Goal: Information Seeking & Learning: Find specific fact

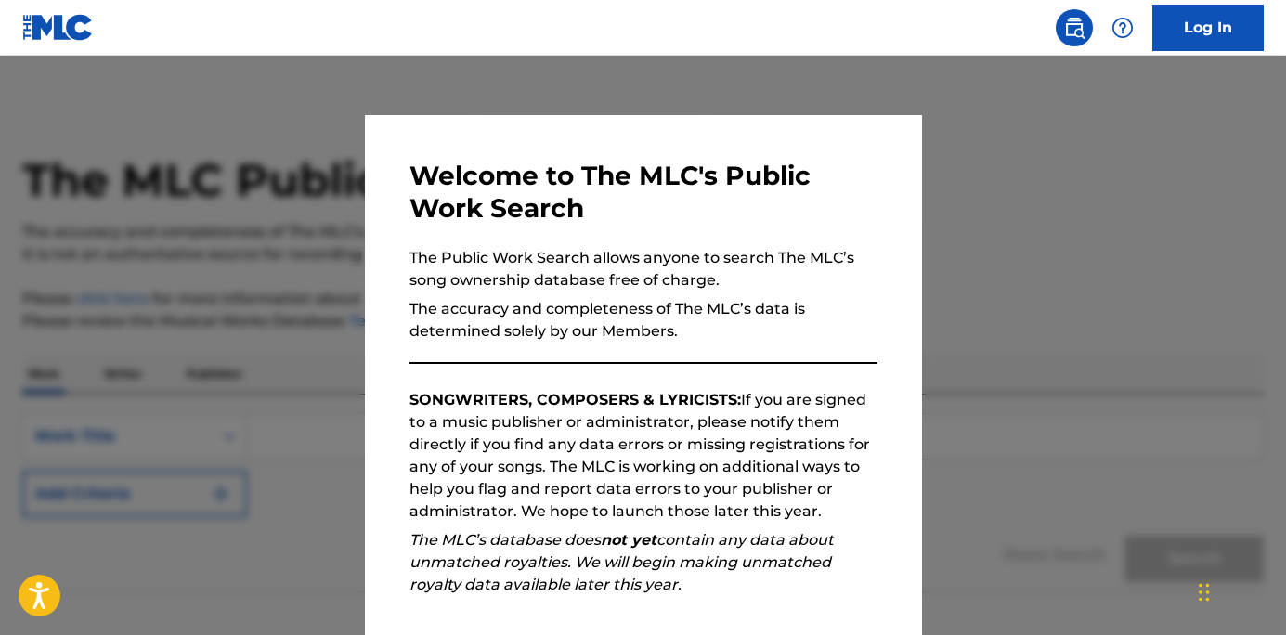
scroll to position [214, 0]
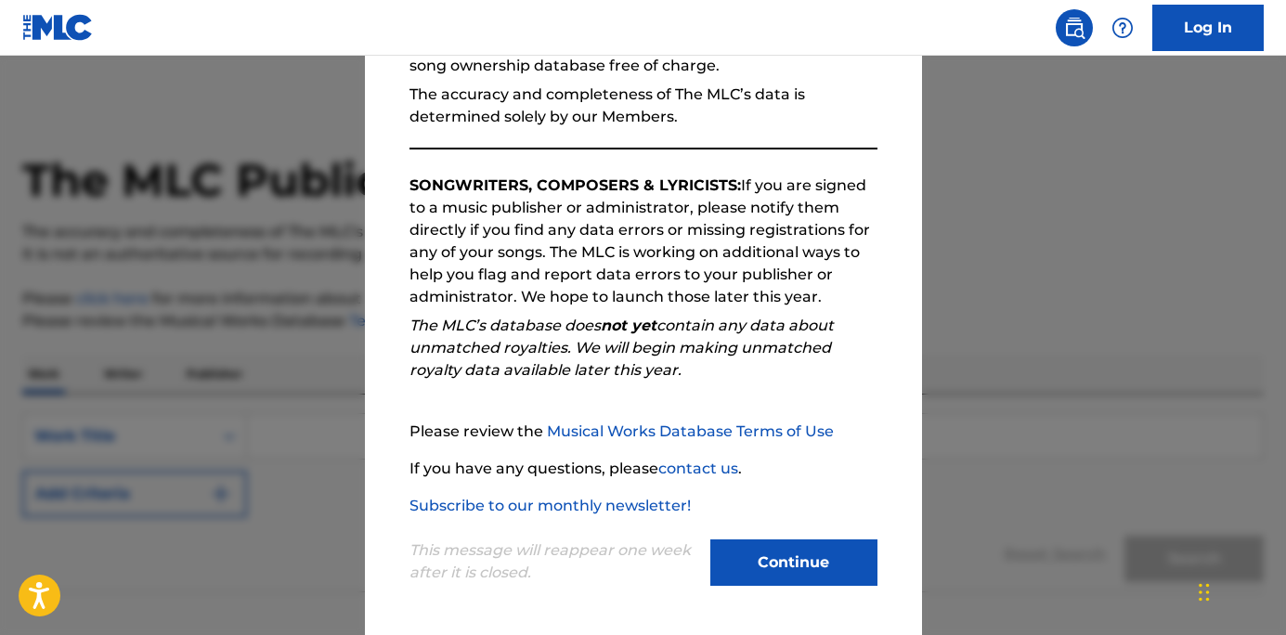
click at [771, 577] on button "Continue" at bounding box center [793, 562] width 167 height 46
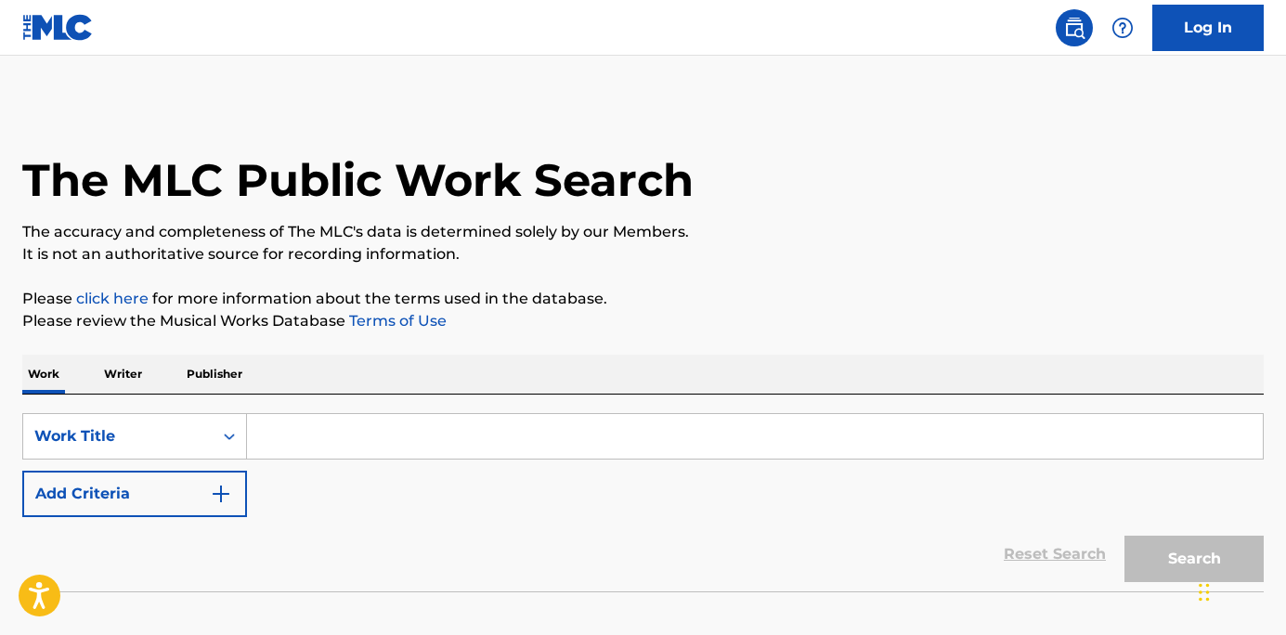
click at [468, 435] on input "Search Form" at bounding box center [755, 436] width 1016 height 45
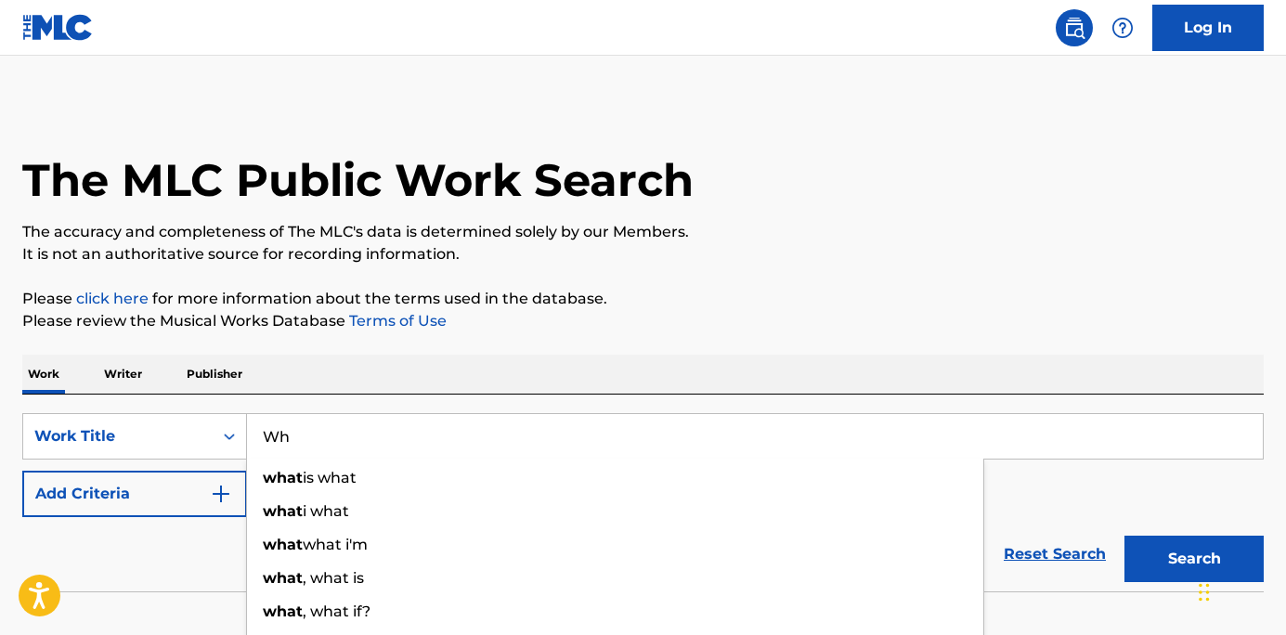
type input "W"
type input "The Wobble"
click at [162, 507] on button "Add Criteria" at bounding box center [134, 494] width 225 height 46
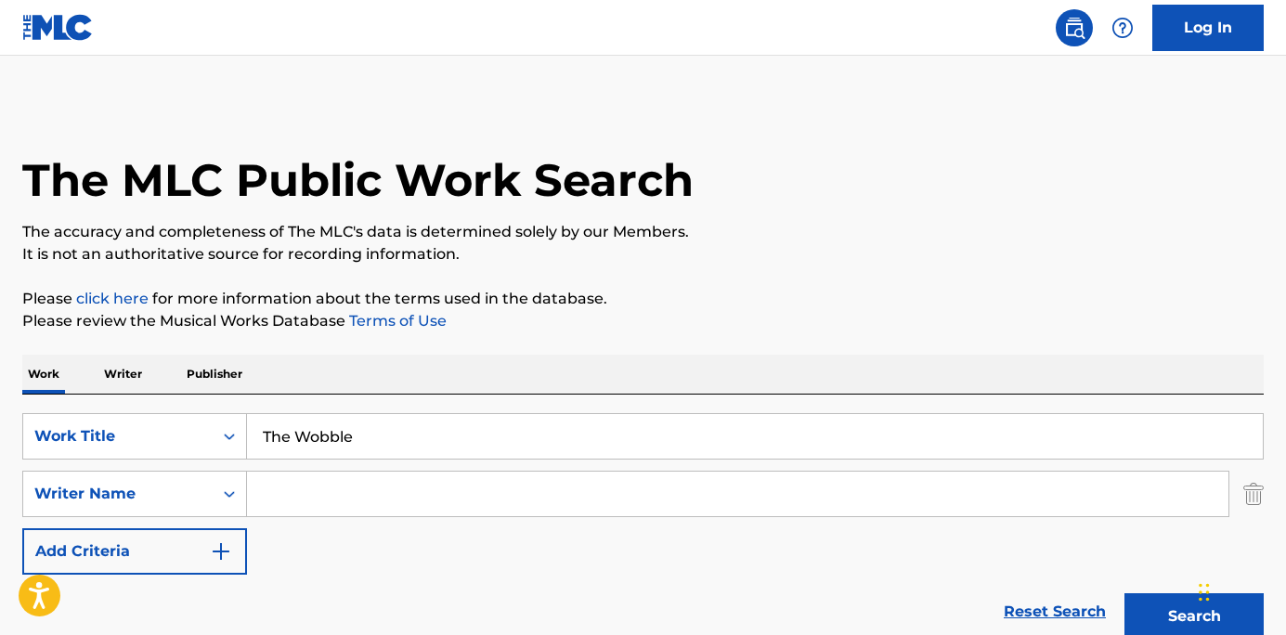
click at [296, 489] on input "Search Form" at bounding box center [737, 494] width 981 height 45
paste input "[PERSON_NAME]"
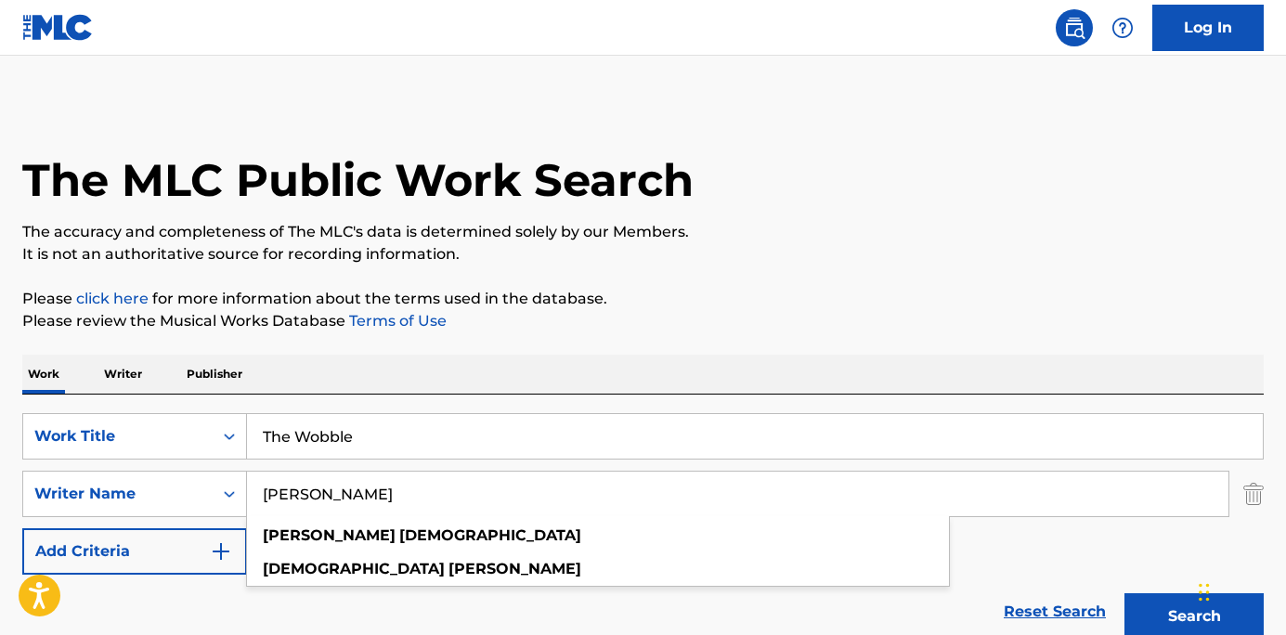
type input "[PERSON_NAME]"
click at [1164, 602] on button "Search" at bounding box center [1193, 616] width 139 height 46
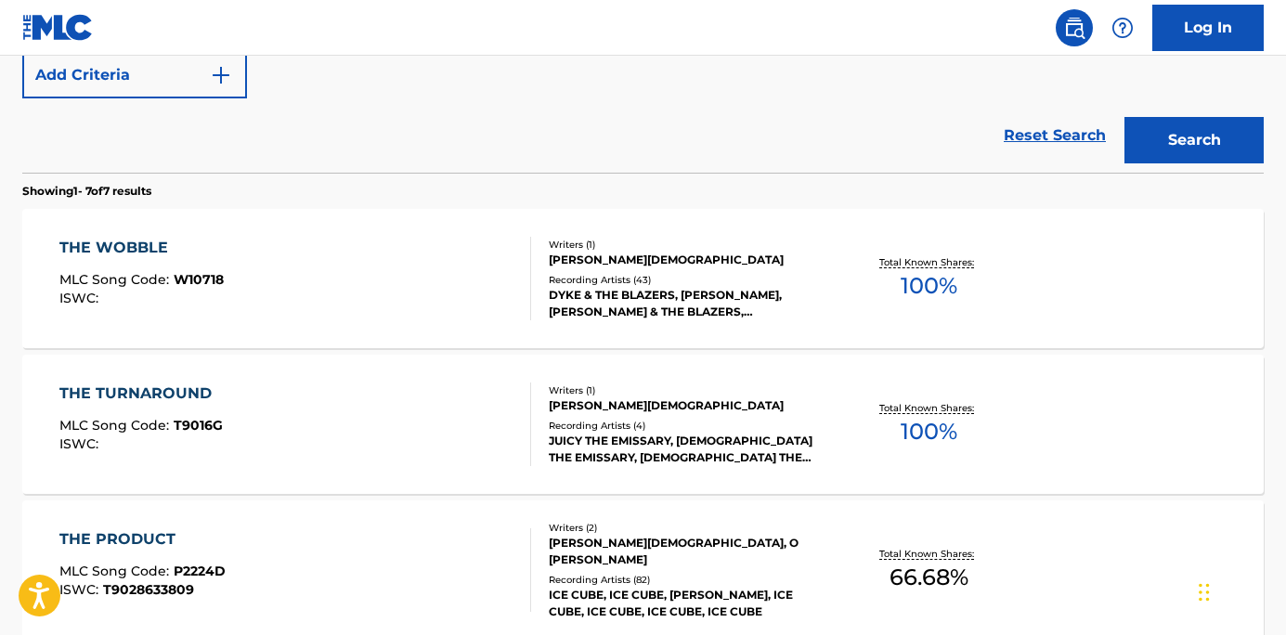
scroll to position [486, 0]
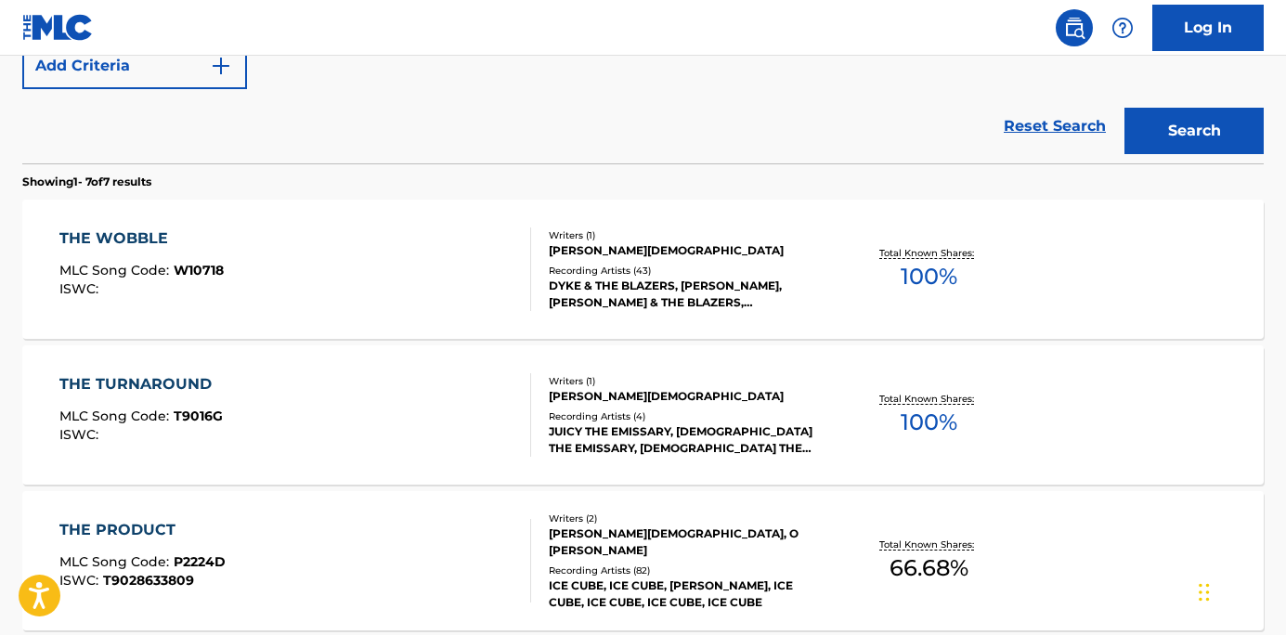
click at [466, 290] on div "THE WOBBLE MLC Song Code : W10718 ISWC :" at bounding box center [295, 269] width 472 height 84
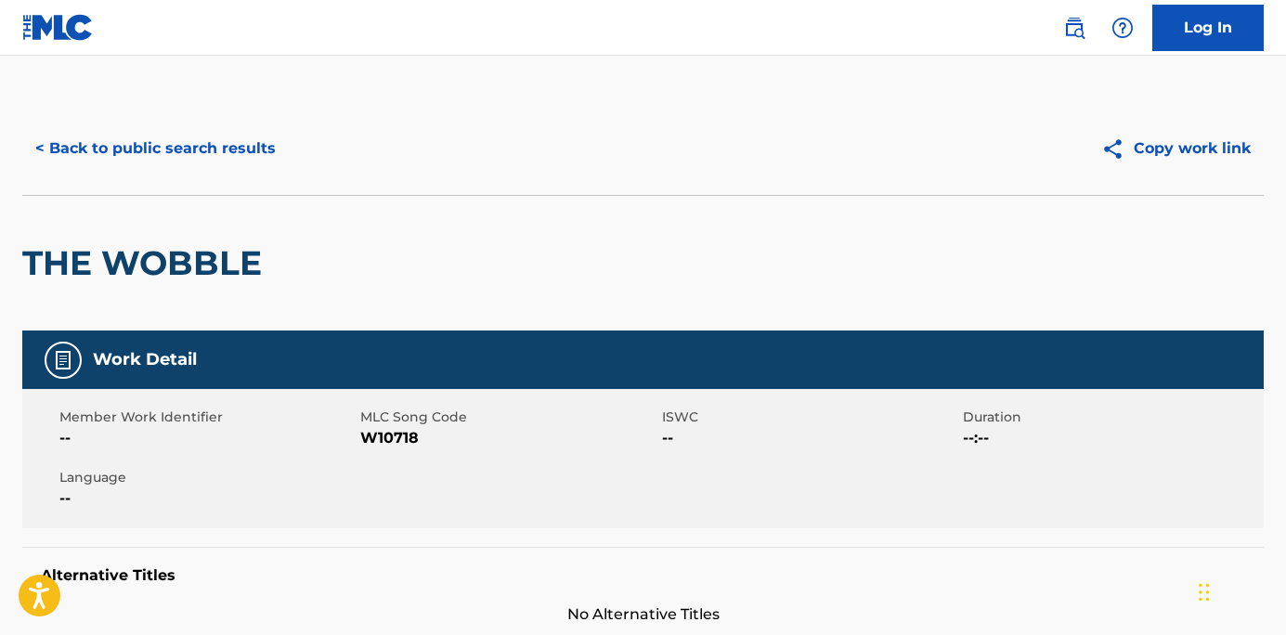
click at [74, 142] on button "< Back to public search results" at bounding box center [155, 148] width 266 height 46
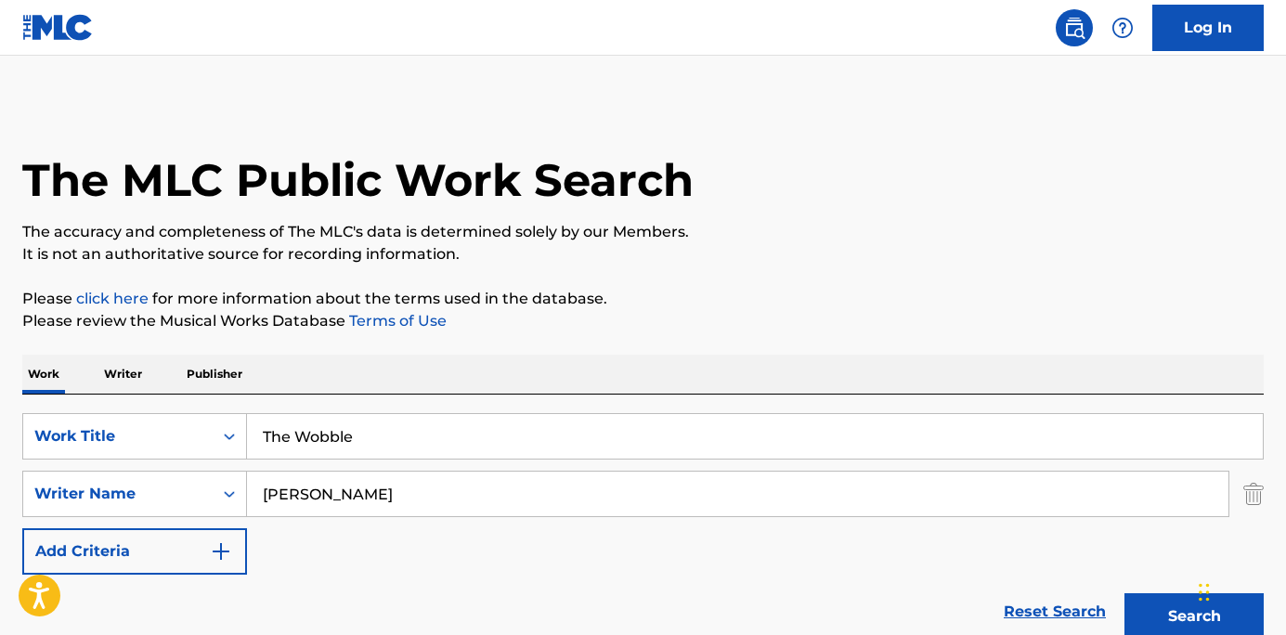
drag, startPoint x: 434, startPoint y: 435, endPoint x: 156, endPoint y: 410, distance: 279.6
click at [156, 410] on div "SearchWithCriteria8260b707-6f20-4ebe-a7b7-de2f980db8f7 Work Title The Wobble Se…" at bounding box center [642, 522] width 1241 height 254
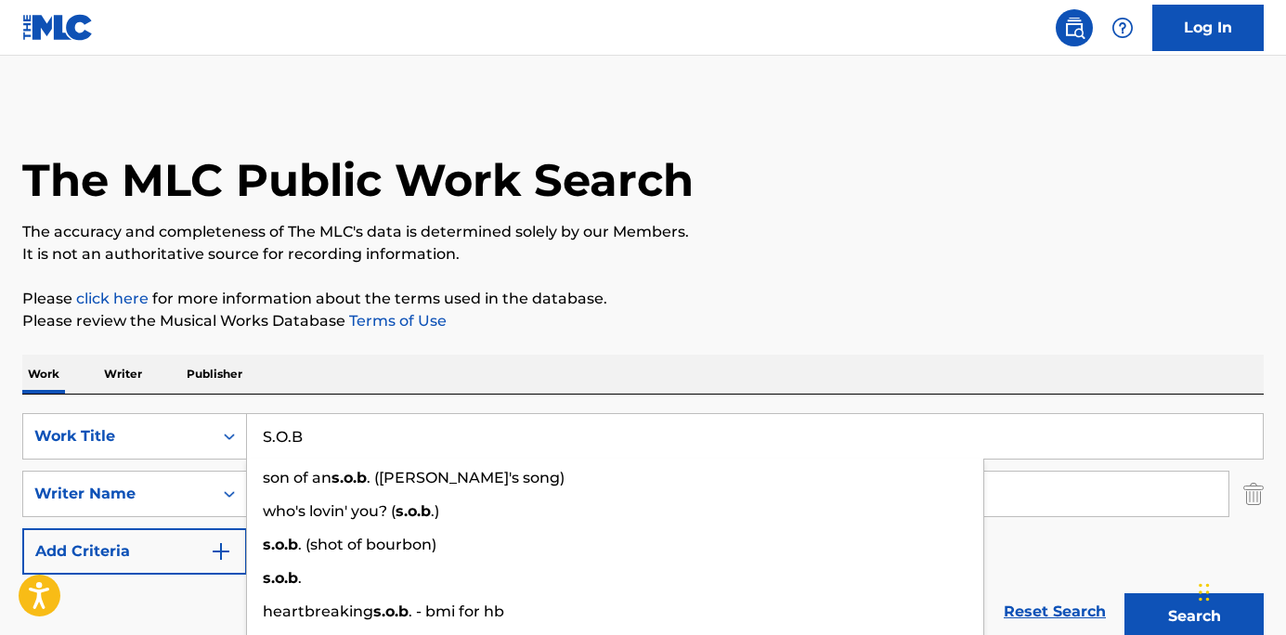
type input "S.O.B"
click at [636, 360] on div "Work Writer Publisher" at bounding box center [642, 374] width 1241 height 39
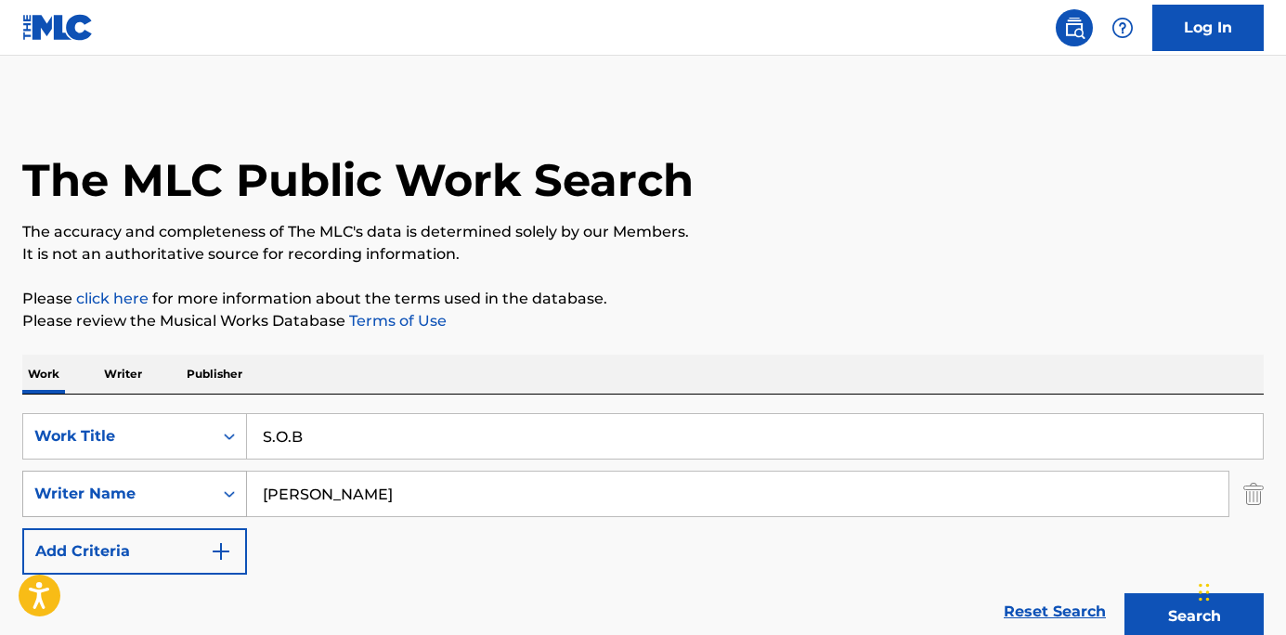
drag, startPoint x: 207, startPoint y: 495, endPoint x: 173, endPoint y: 489, distance: 34.8
click at [173, 489] on div "SearchWithCriteria578397a0-6c6b-4f33-ad3c-291f567aa956 Writer Name [PERSON_NAME…" at bounding box center [642, 494] width 1241 height 46
click at [1159, 605] on button "Search" at bounding box center [1193, 616] width 139 height 46
click at [186, 480] on div "Writer Name" at bounding box center [117, 493] width 189 height 35
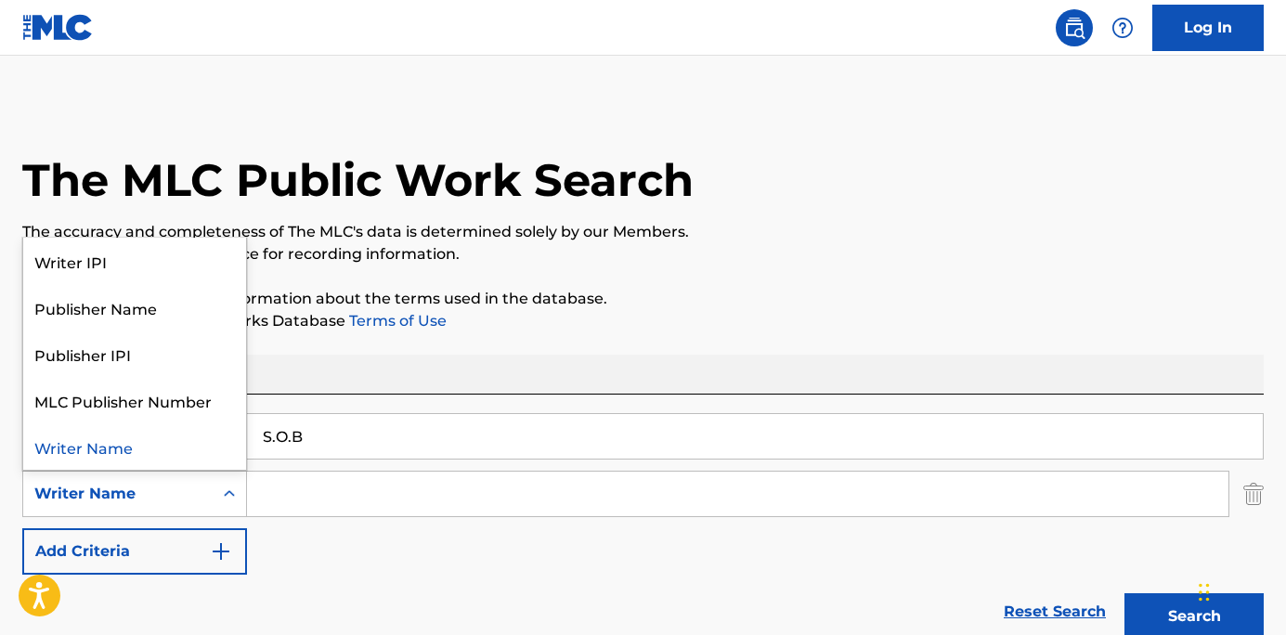
click at [296, 483] on input "Search Form" at bounding box center [737, 494] width 981 height 45
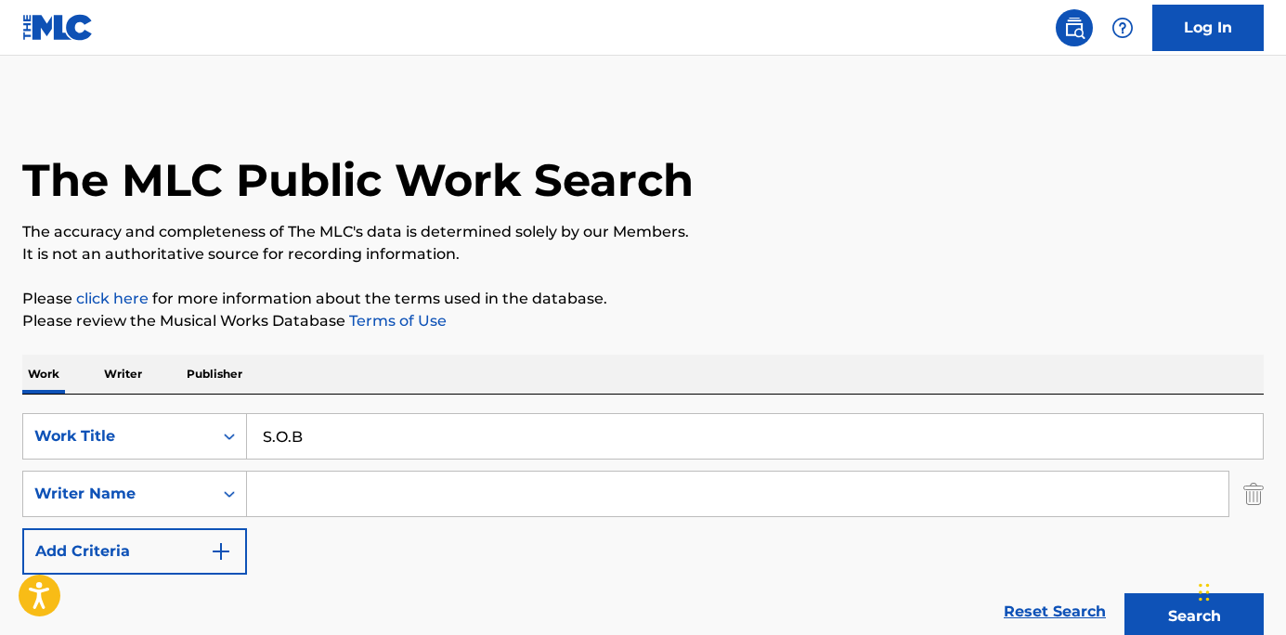
paste input "[PERSON_NAME]"
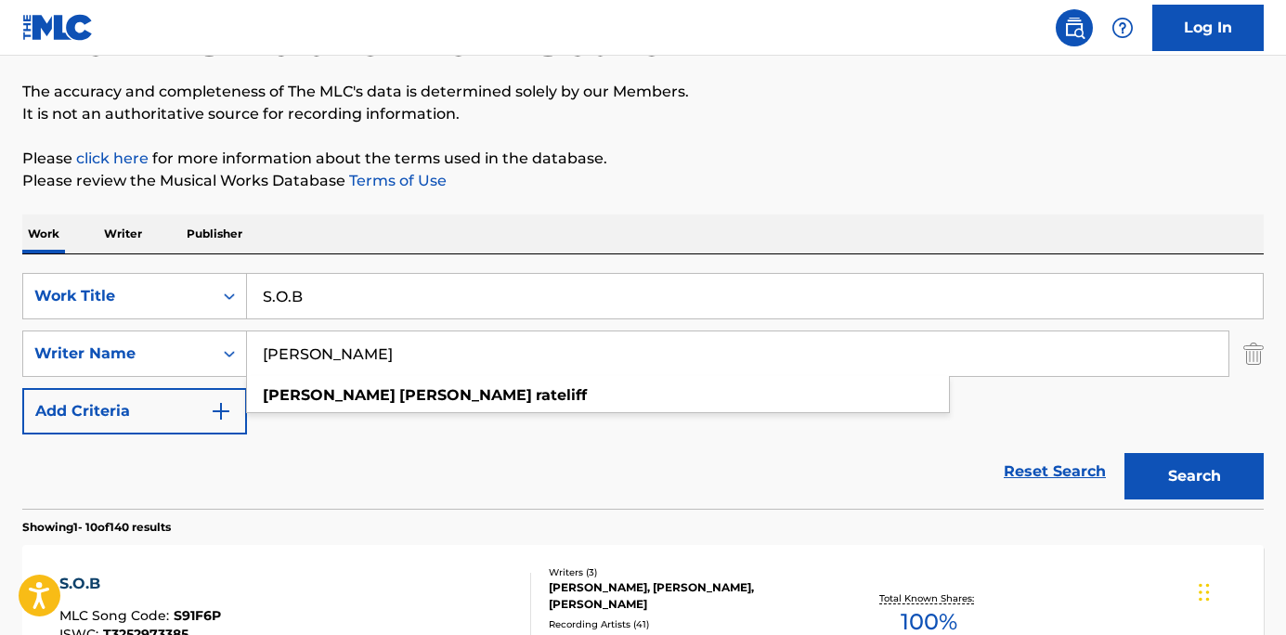
scroll to position [186, 0]
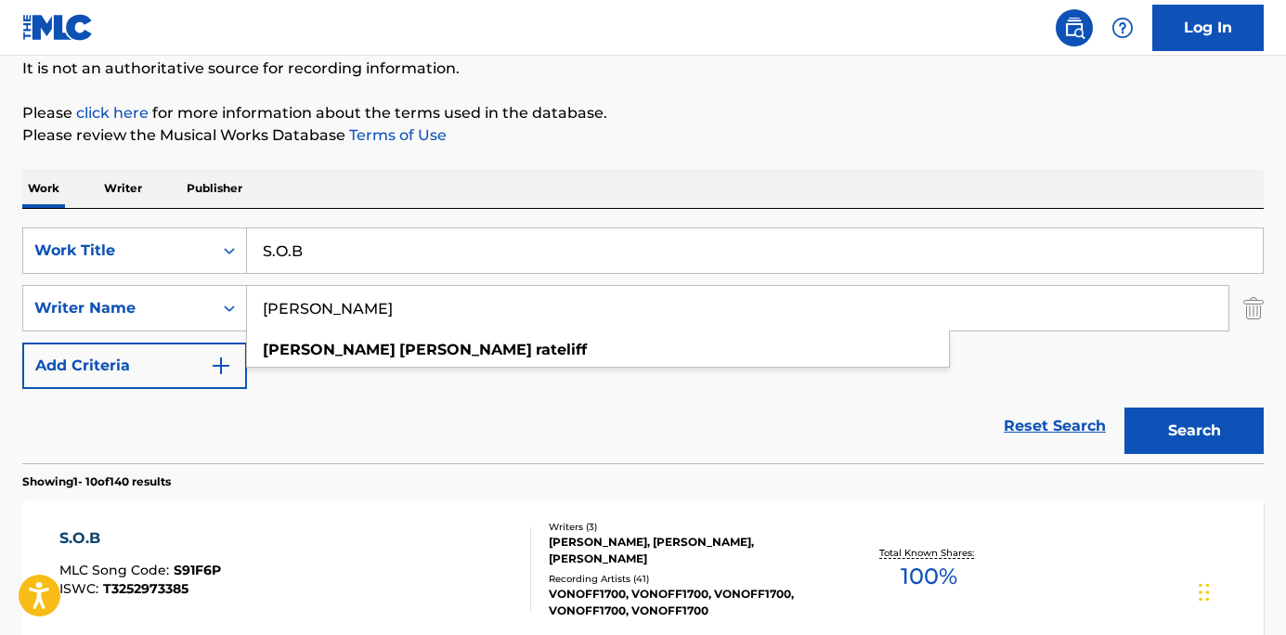
type input "[PERSON_NAME]"
click at [1169, 412] on button "Search" at bounding box center [1193, 431] width 139 height 46
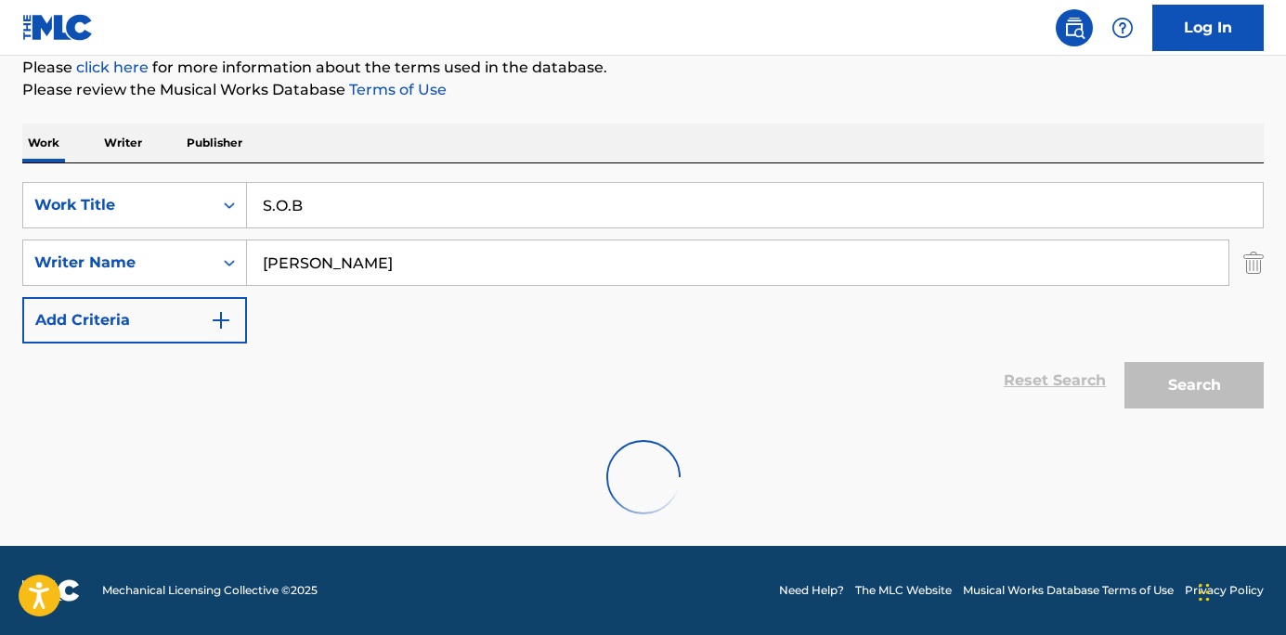
scroll to position [171, 0]
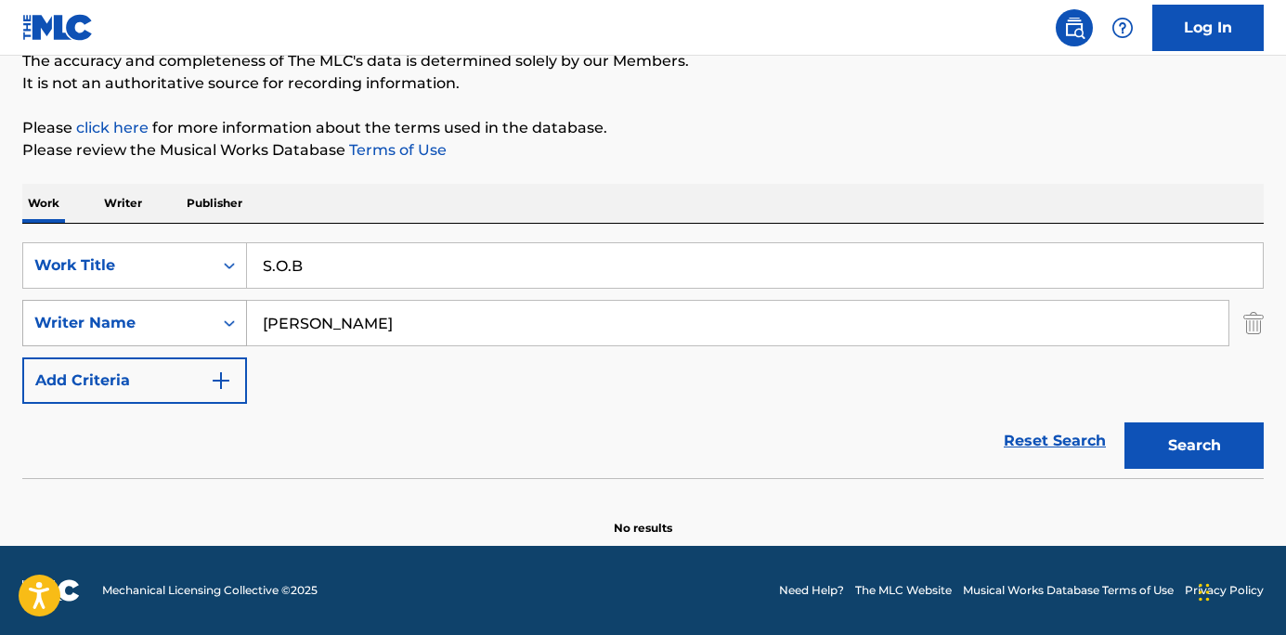
drag, startPoint x: 463, startPoint y: 327, endPoint x: 176, endPoint y: 323, distance: 286.9
click at [176, 323] on div "SearchWithCriteria578397a0-6c6b-4f33-ad3c-291f567aa956 Writer Name [PERSON_NAME]" at bounding box center [642, 323] width 1241 height 46
click at [1178, 438] on button "Search" at bounding box center [1193, 445] width 139 height 46
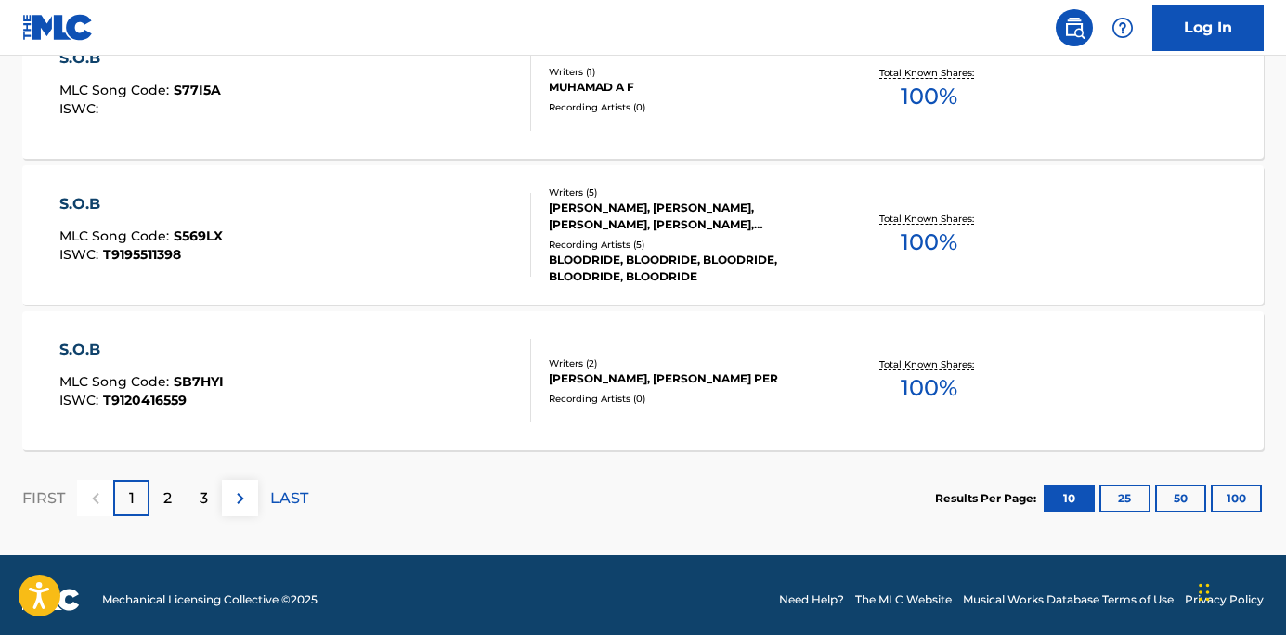
scroll to position [1689, 0]
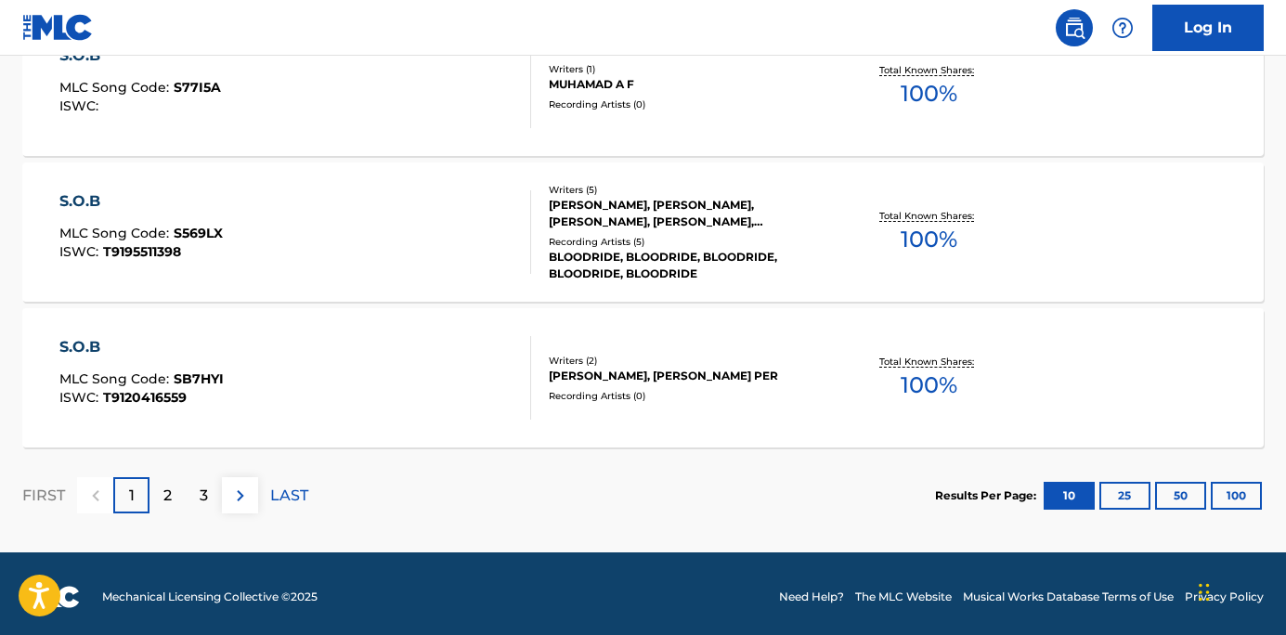
click at [163, 495] on p "2" at bounding box center [167, 496] width 8 height 22
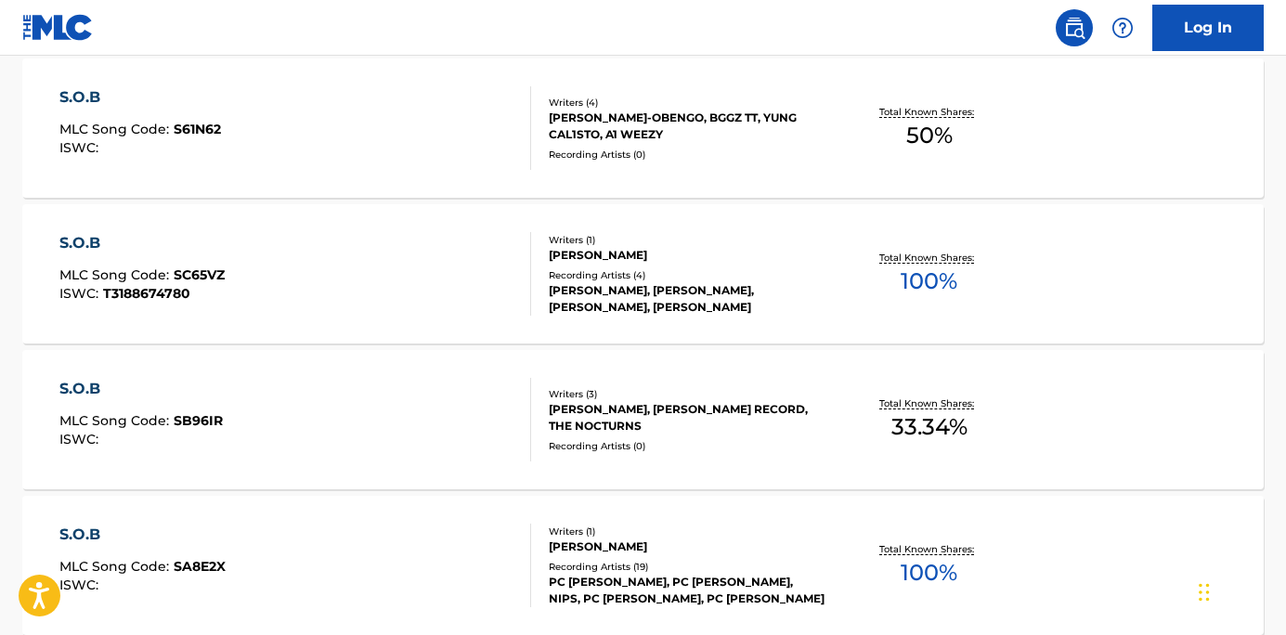
scroll to position [1695, 0]
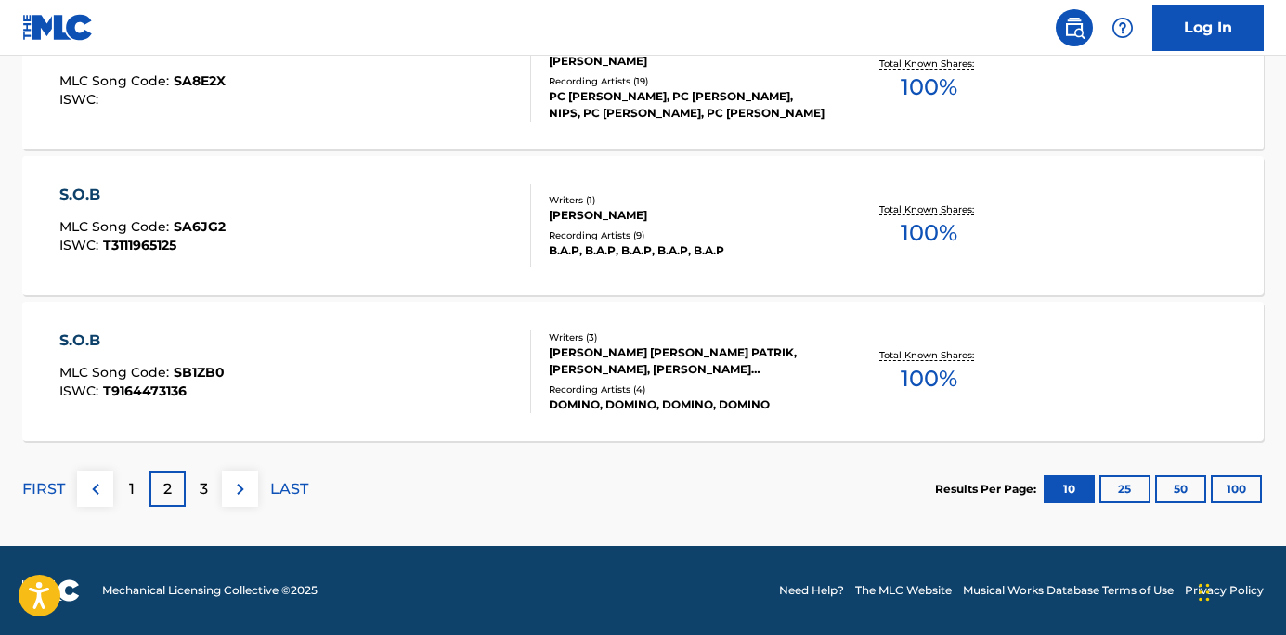
click at [207, 485] on p "3" at bounding box center [204, 489] width 8 height 22
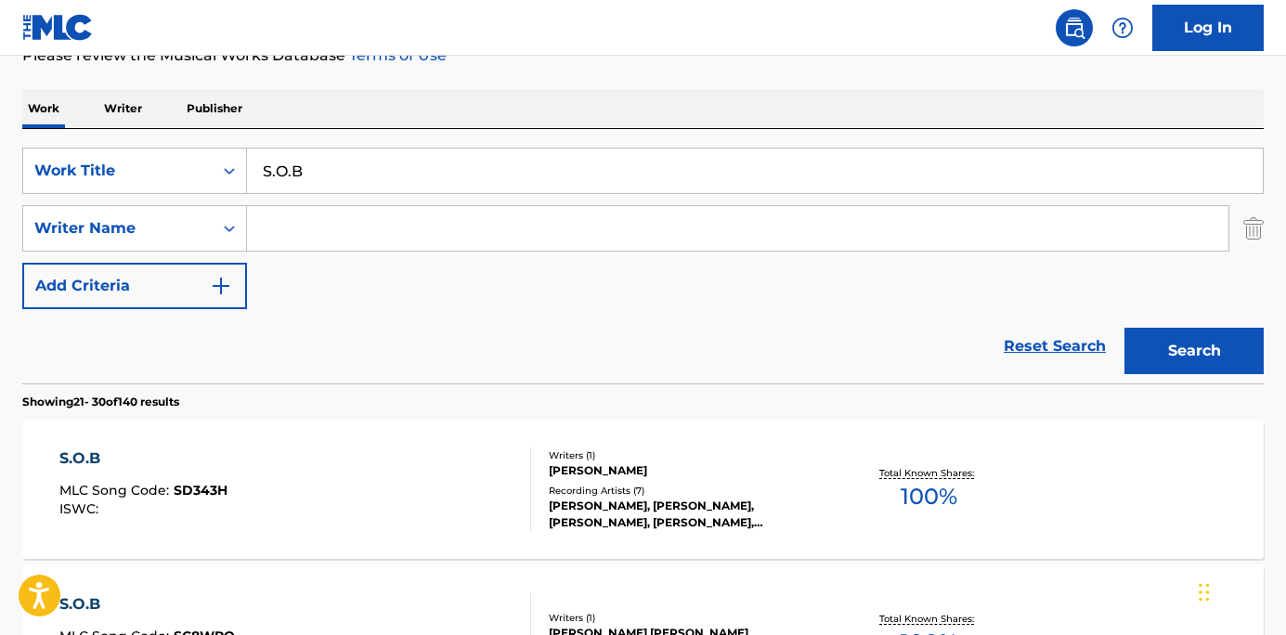
scroll to position [253, 0]
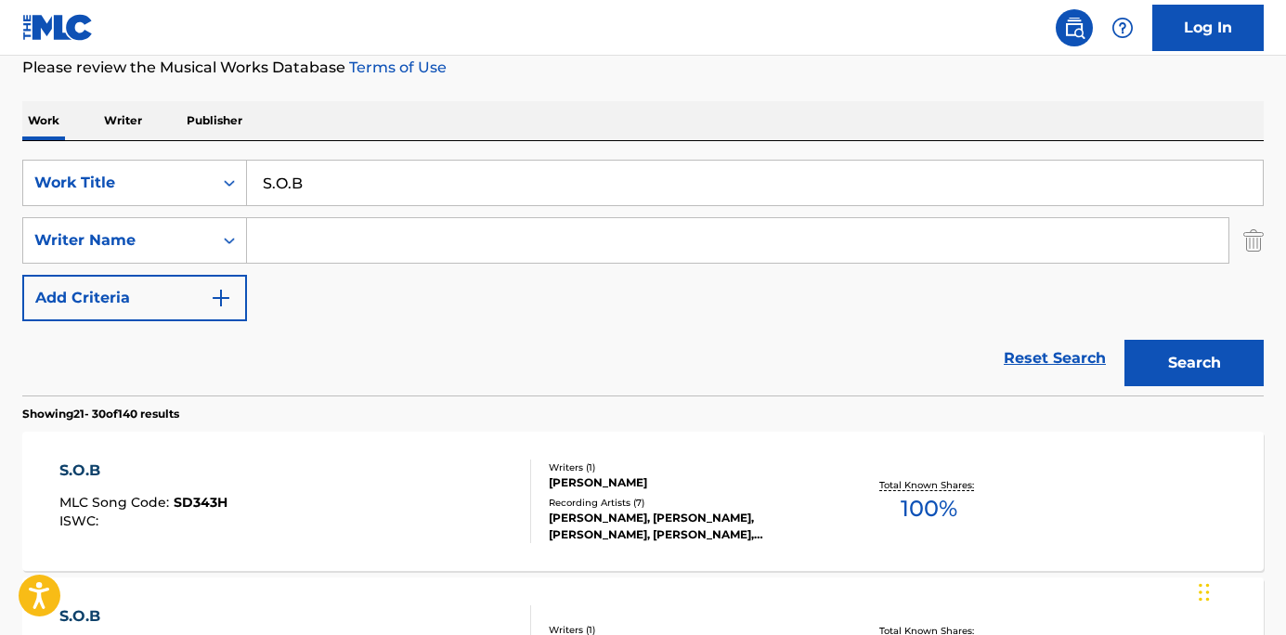
click at [270, 223] on input "Search Form" at bounding box center [737, 240] width 981 height 45
drag, startPoint x: 377, startPoint y: 187, endPoint x: 175, endPoint y: 162, distance: 203.8
click at [175, 162] on div "SearchWithCriteria8260b707-6f20-4ebe-a7b7-de2f980db8f7 Work Title S.O.B" at bounding box center [642, 183] width 1241 height 46
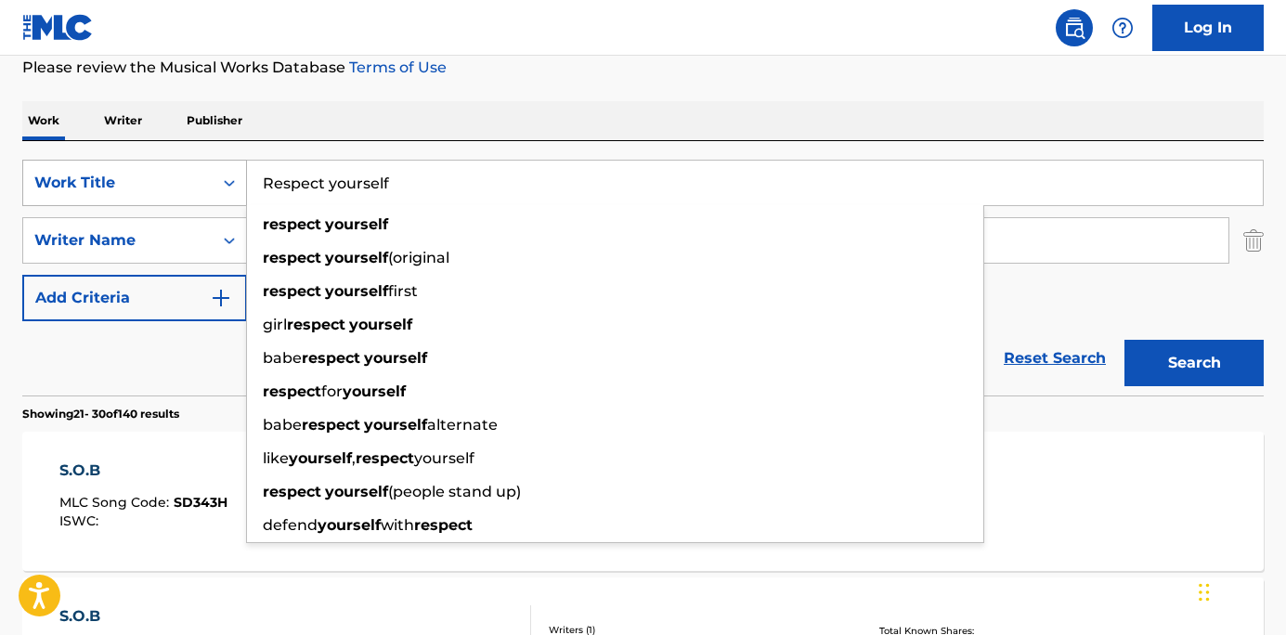
type input "Respect yourself"
click at [1124, 340] on button "Search" at bounding box center [1193, 363] width 139 height 46
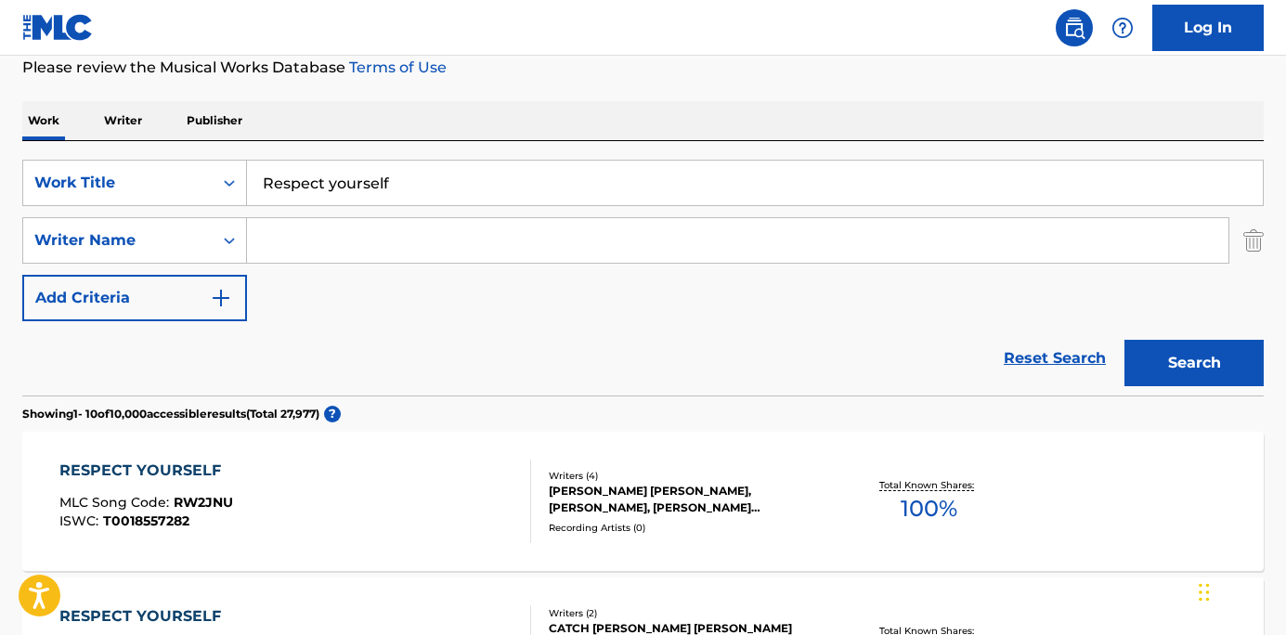
click at [292, 238] on input "Search Form" at bounding box center [737, 240] width 981 height 45
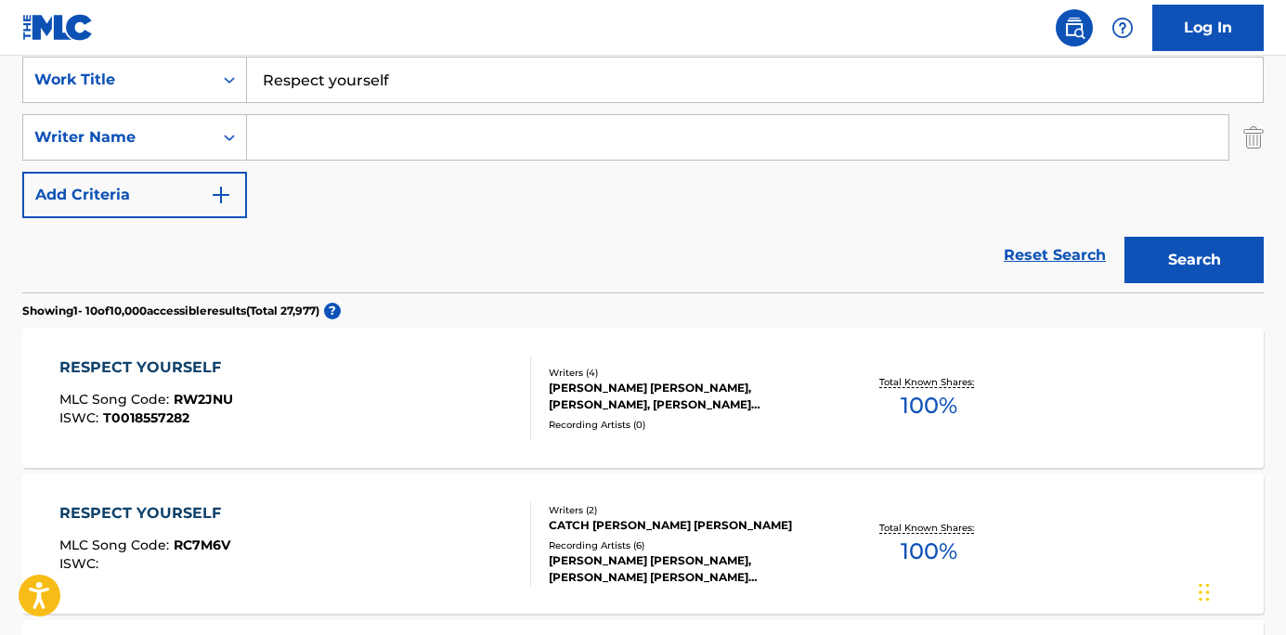
scroll to position [233, 0]
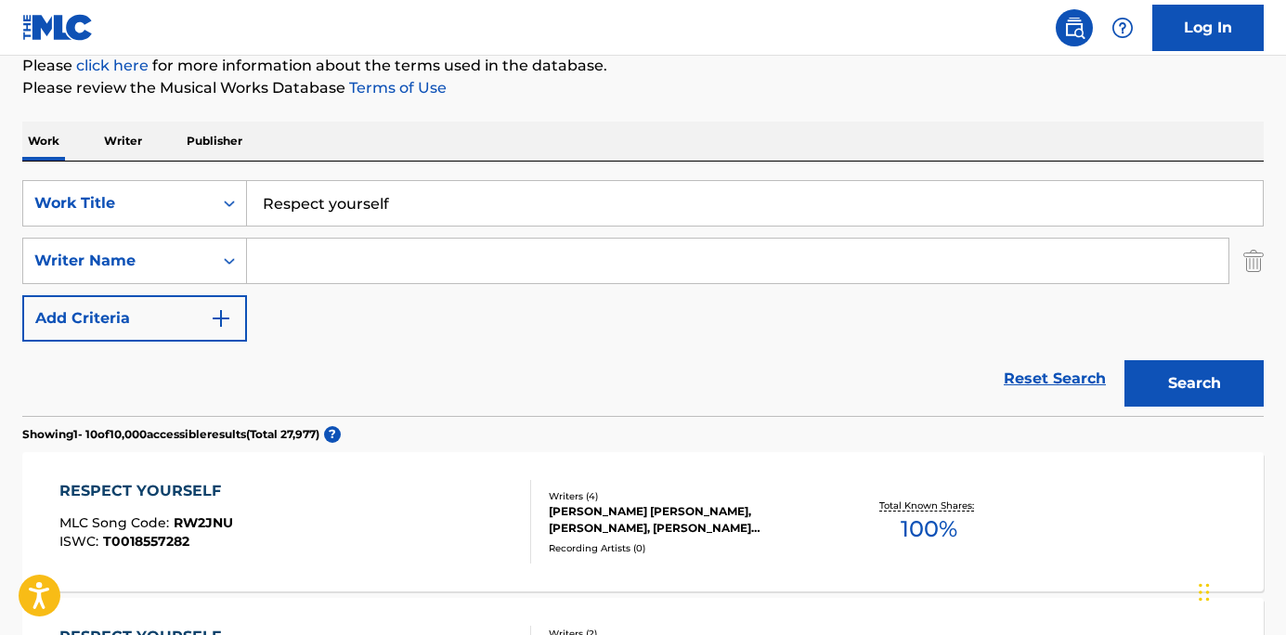
paste input "[PERSON_NAME] [PERSON_NAME]"
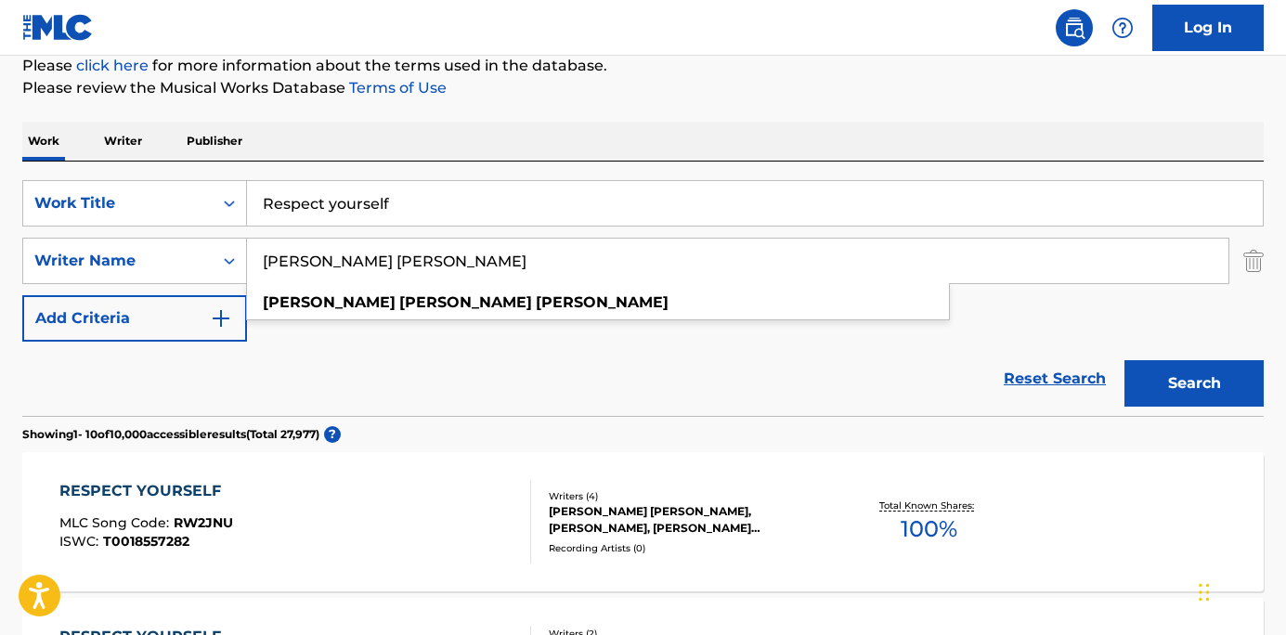
type input "[PERSON_NAME] [PERSON_NAME]"
click at [1208, 378] on button "Search" at bounding box center [1193, 383] width 139 height 46
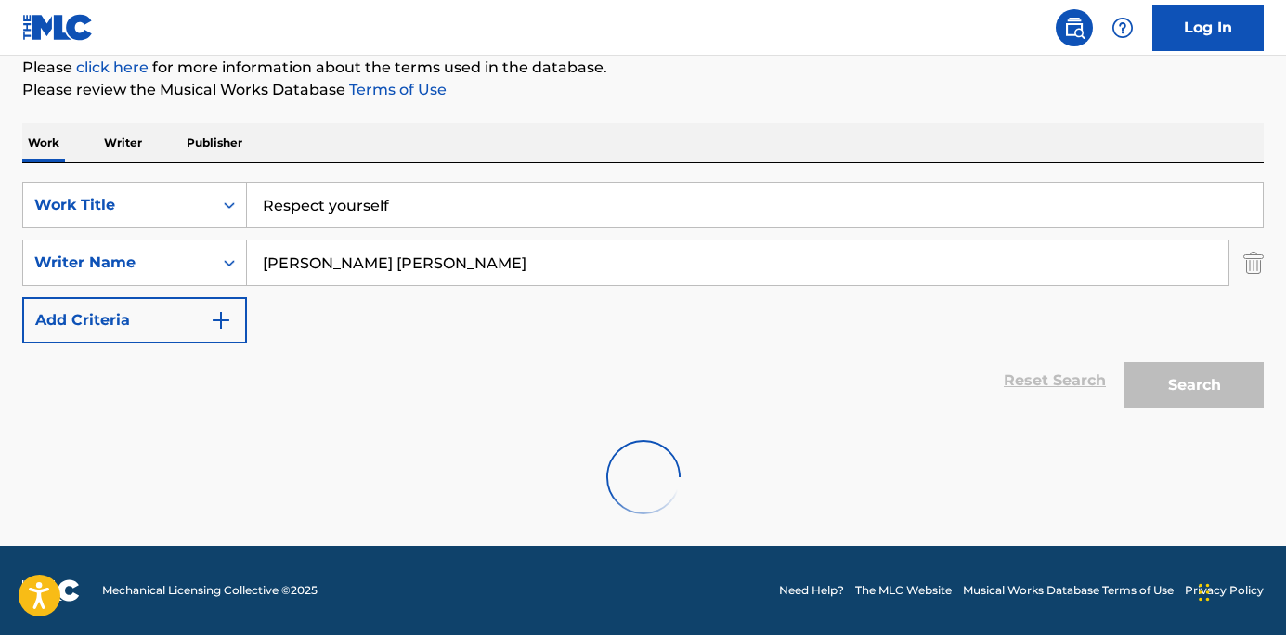
scroll to position [171, 0]
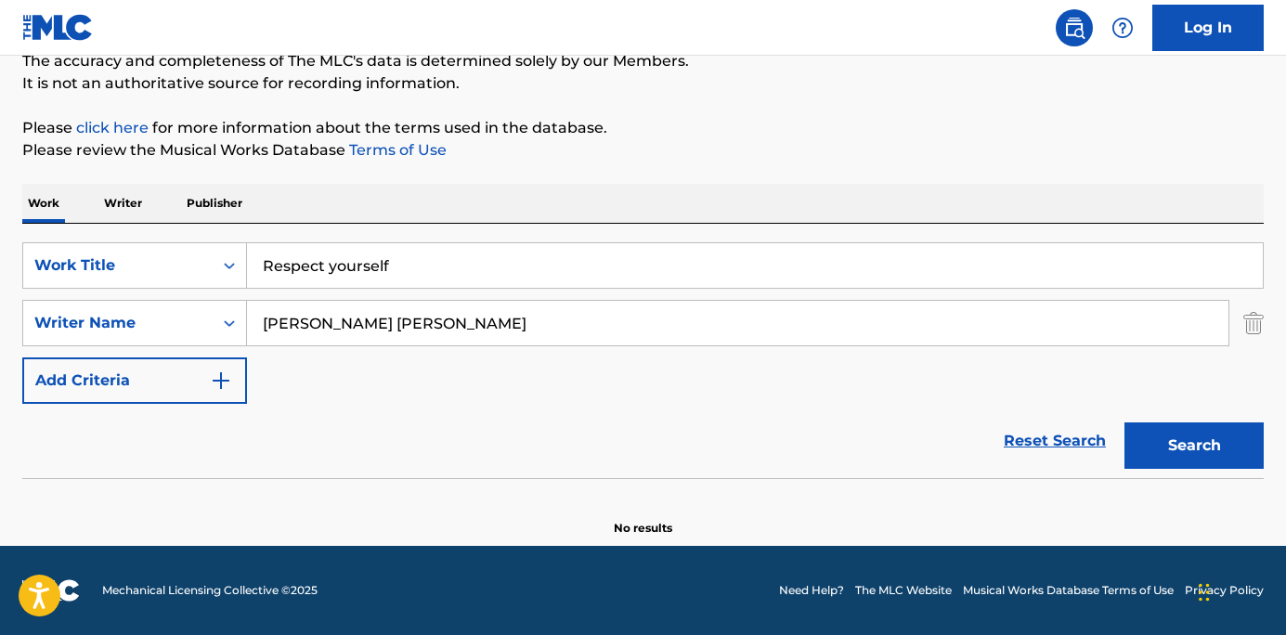
drag, startPoint x: 462, startPoint y: 311, endPoint x: 269, endPoint y: 314, distance: 193.1
click at [269, 314] on input "[PERSON_NAME] [PERSON_NAME]" at bounding box center [737, 323] width 981 height 45
drag, startPoint x: 450, startPoint y: 324, endPoint x: 216, endPoint y: 317, distance: 234.1
click at [216, 317] on div "SearchWithCriteria578397a0-6c6b-4f33-ad3c-291f567aa956 Writer Name [PERSON_NAME…" at bounding box center [642, 323] width 1241 height 46
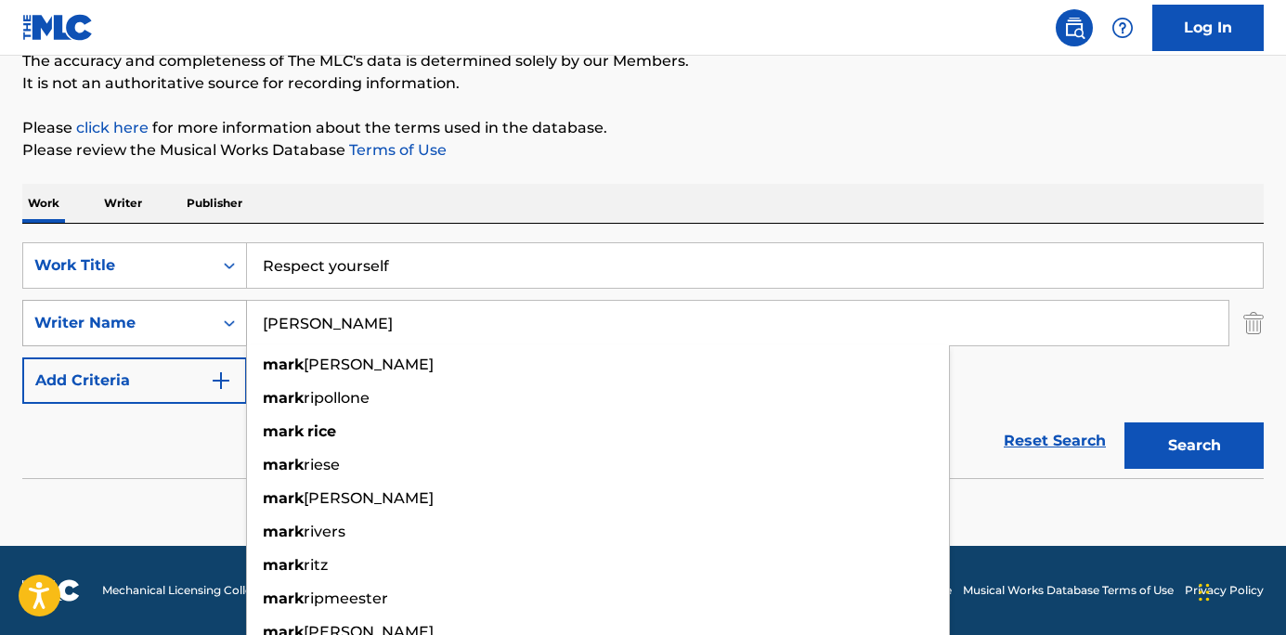
type input "[PERSON_NAME]"
click at [1124, 422] on button "Search" at bounding box center [1193, 445] width 139 height 46
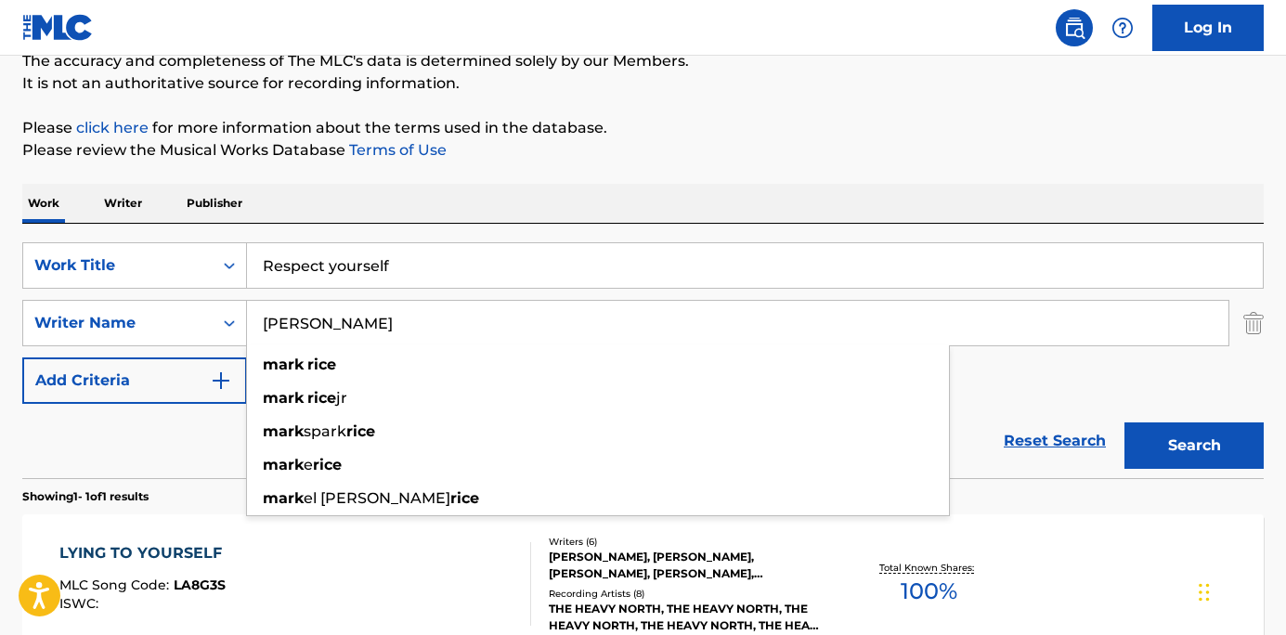
click at [963, 510] on section "LYING TO YOURSELF MLC Song Code : LA8G3S ISWC : Writers ( 6 ) [PERSON_NAME], [P…" at bounding box center [642, 579] width 1241 height 149
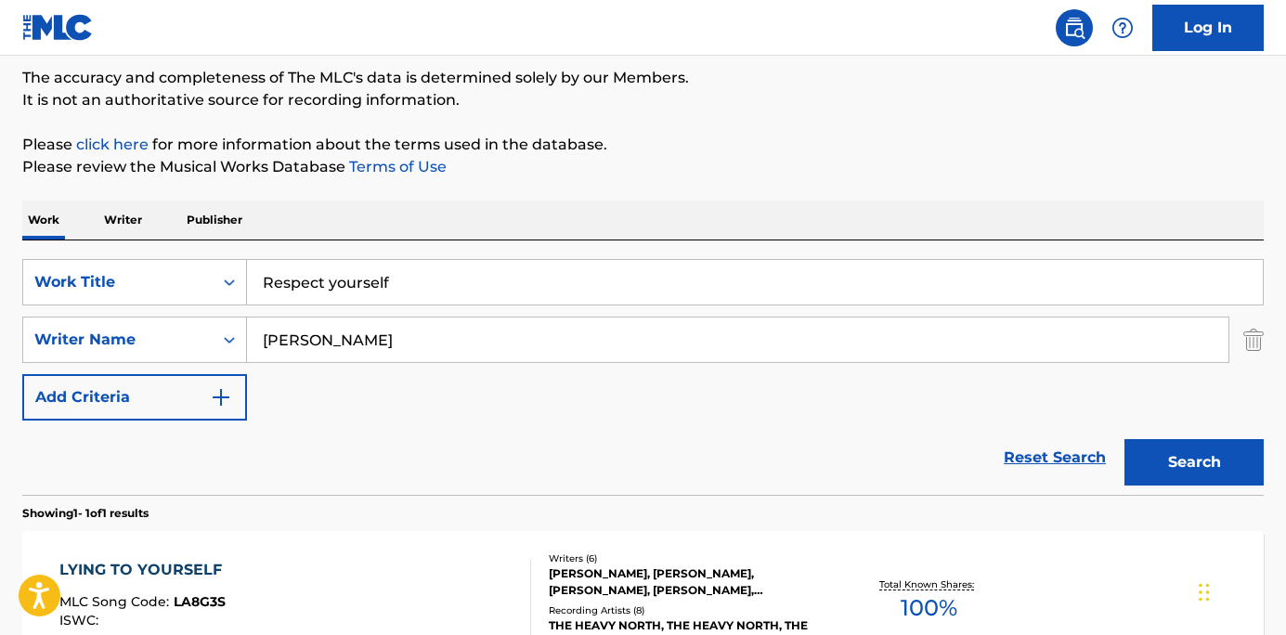
scroll to position [95, 0]
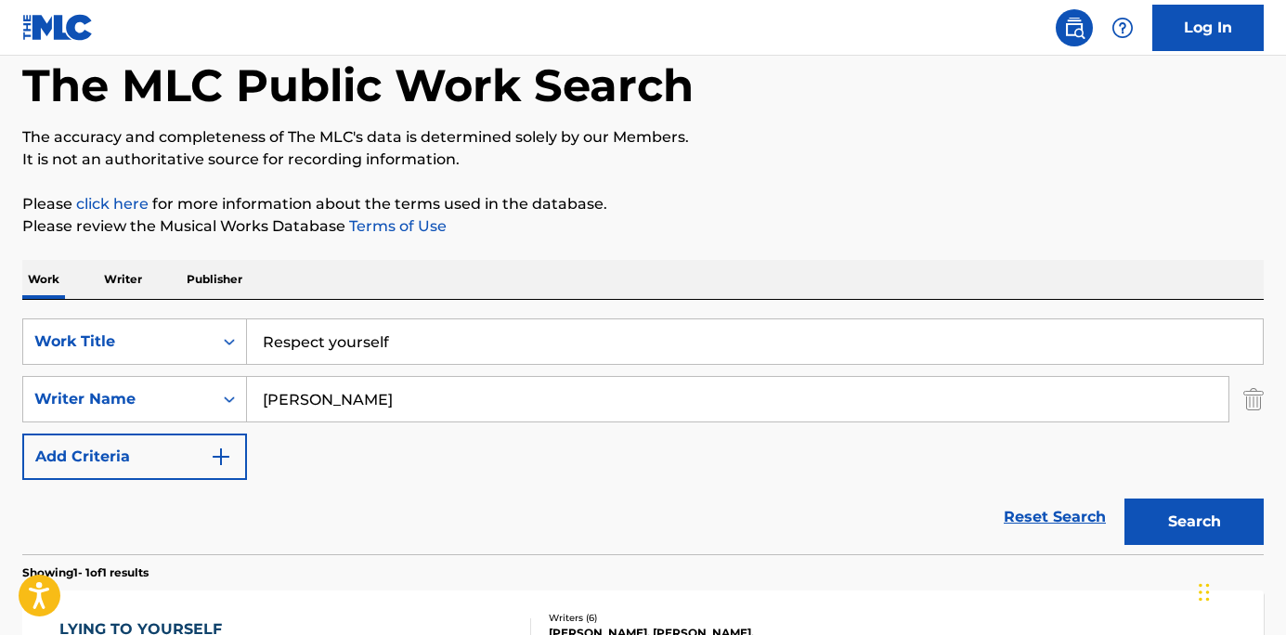
drag, startPoint x: 369, startPoint y: 403, endPoint x: 263, endPoint y: 395, distance: 106.2
click at [263, 395] on input "[PERSON_NAME]" at bounding box center [737, 399] width 981 height 45
click at [1124, 499] on button "Search" at bounding box center [1193, 522] width 139 height 46
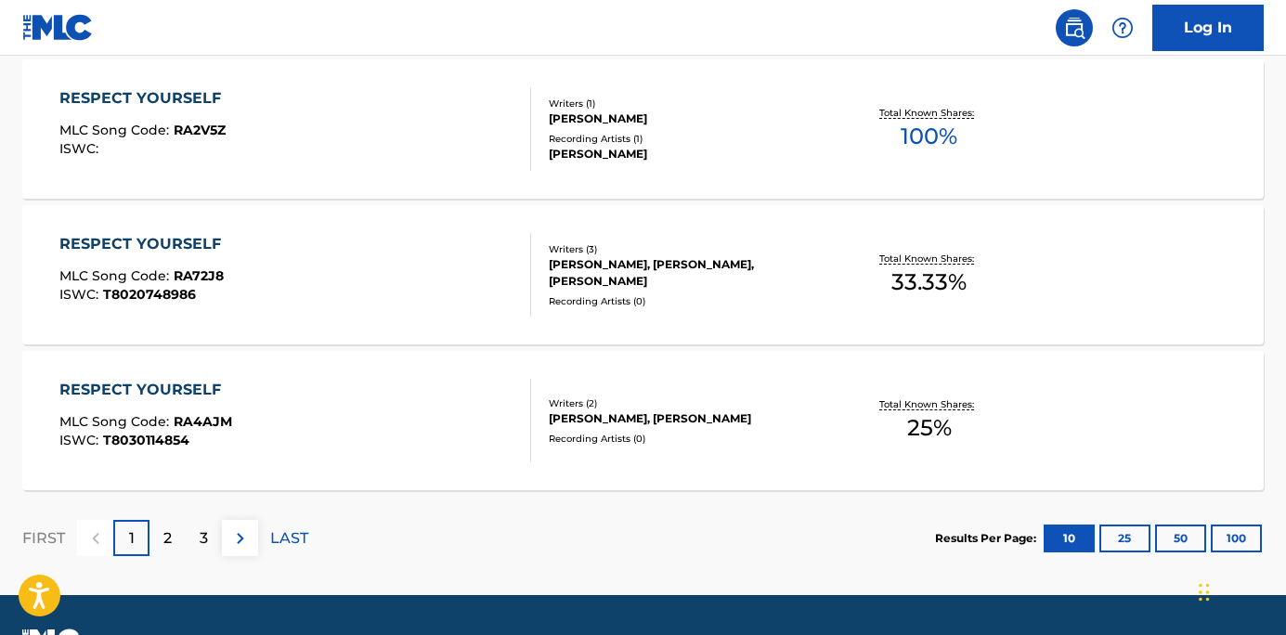
scroll to position [1695, 0]
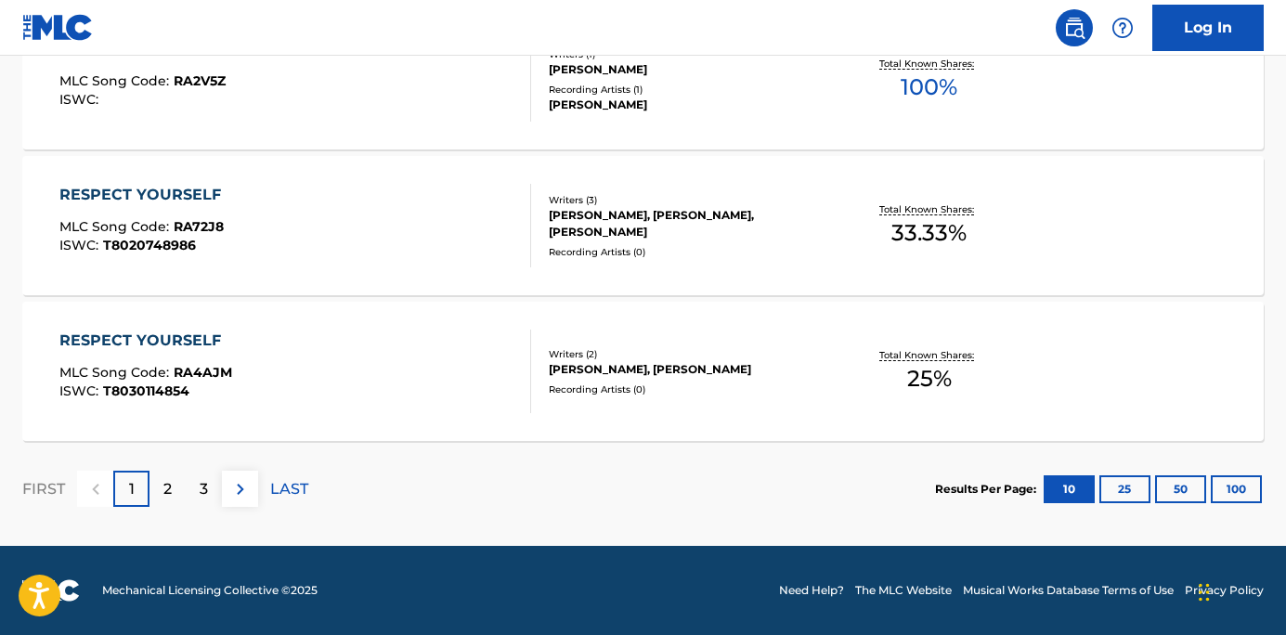
click at [1227, 481] on button "100" at bounding box center [1236, 489] width 51 height 28
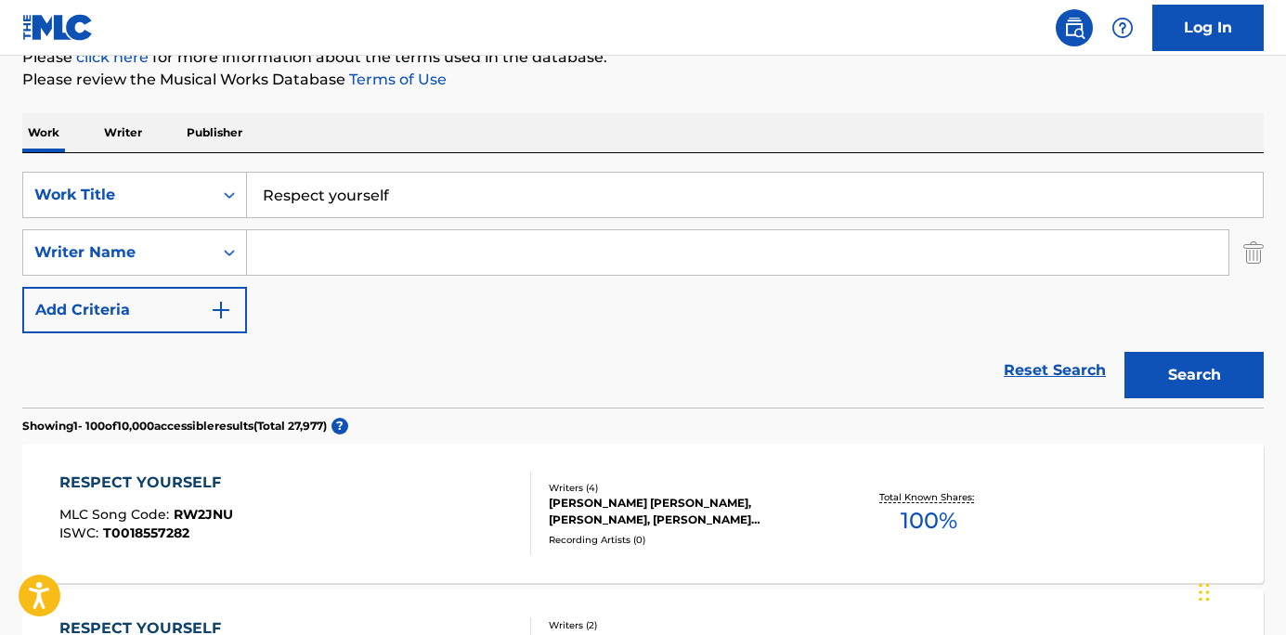
scroll to position [0, 0]
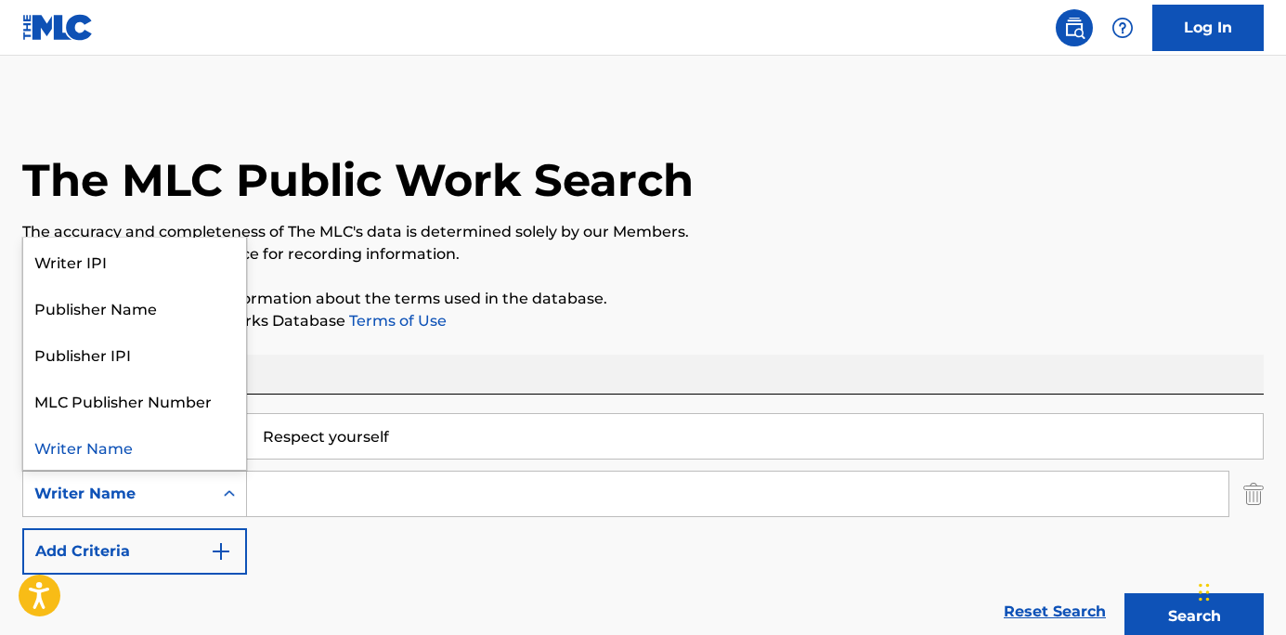
click at [198, 506] on div "Writer Name" at bounding box center [117, 493] width 189 height 35
click at [138, 316] on div "Publisher Name" at bounding box center [134, 307] width 223 height 46
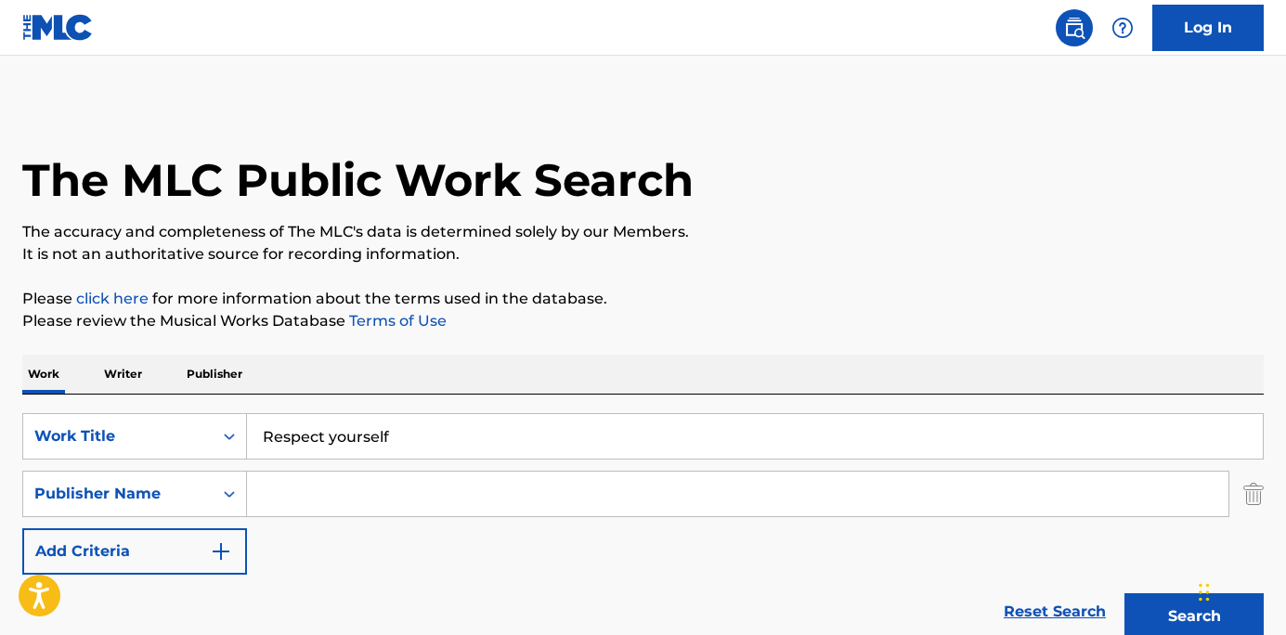
click at [303, 495] on input "Search Form" at bounding box center [737, 494] width 981 height 45
paste input "Irving music"
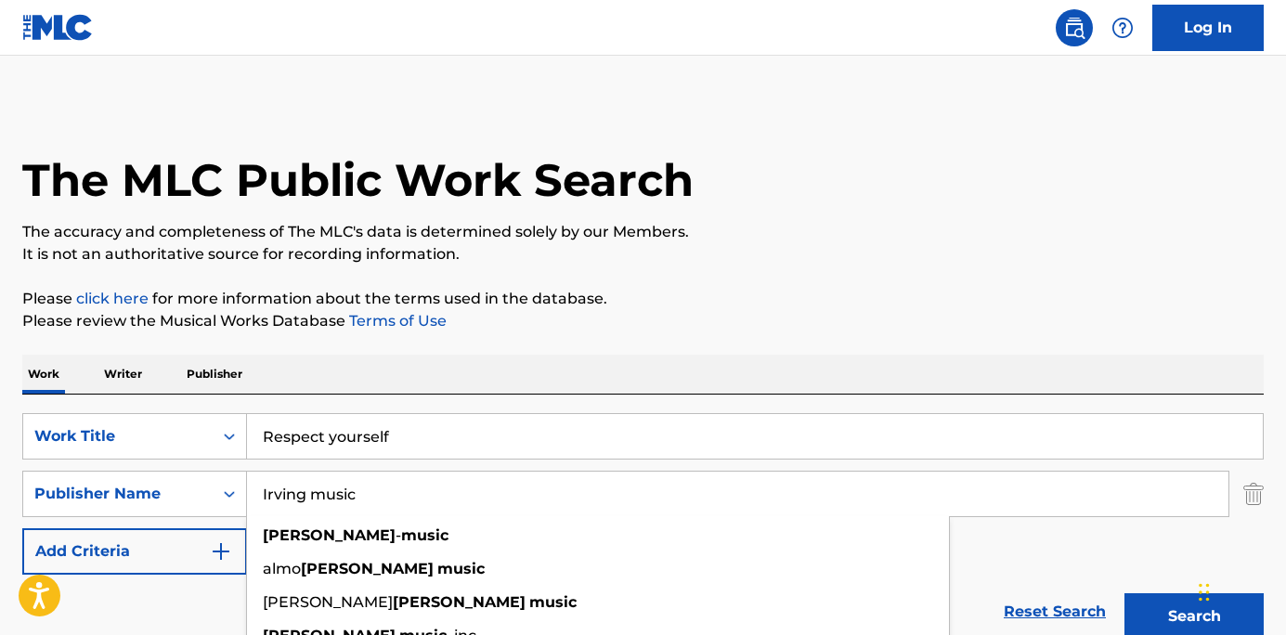
type input "Irving music"
click at [1165, 611] on button "Search" at bounding box center [1193, 616] width 139 height 46
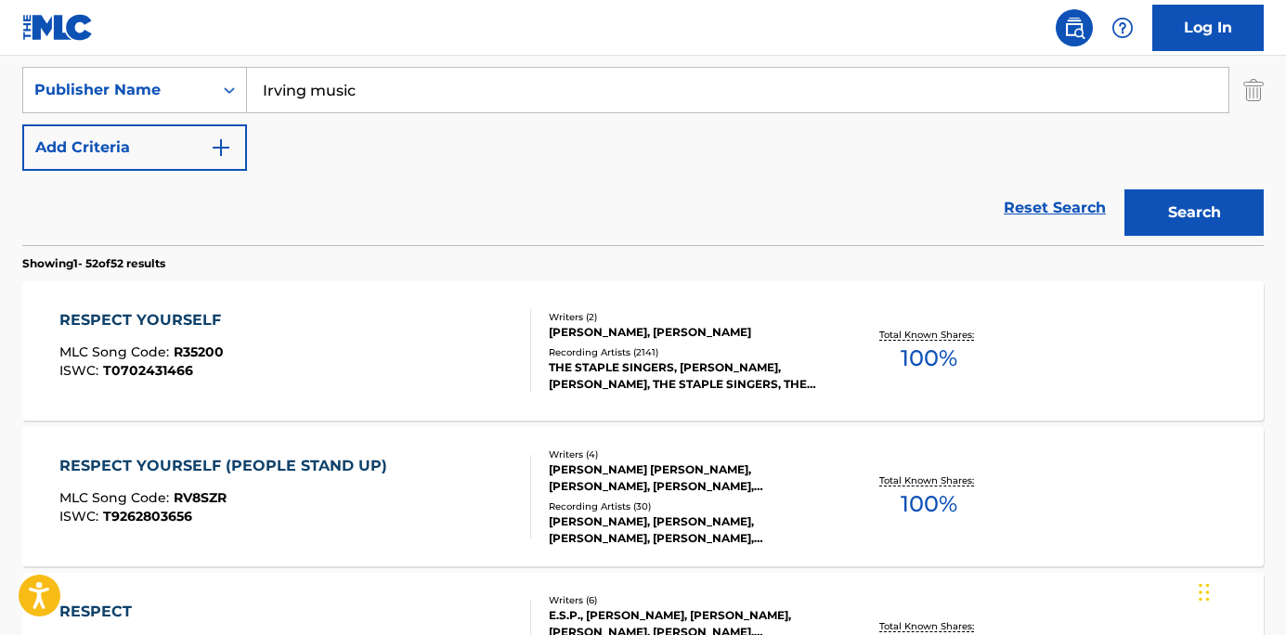
scroll to position [418, 0]
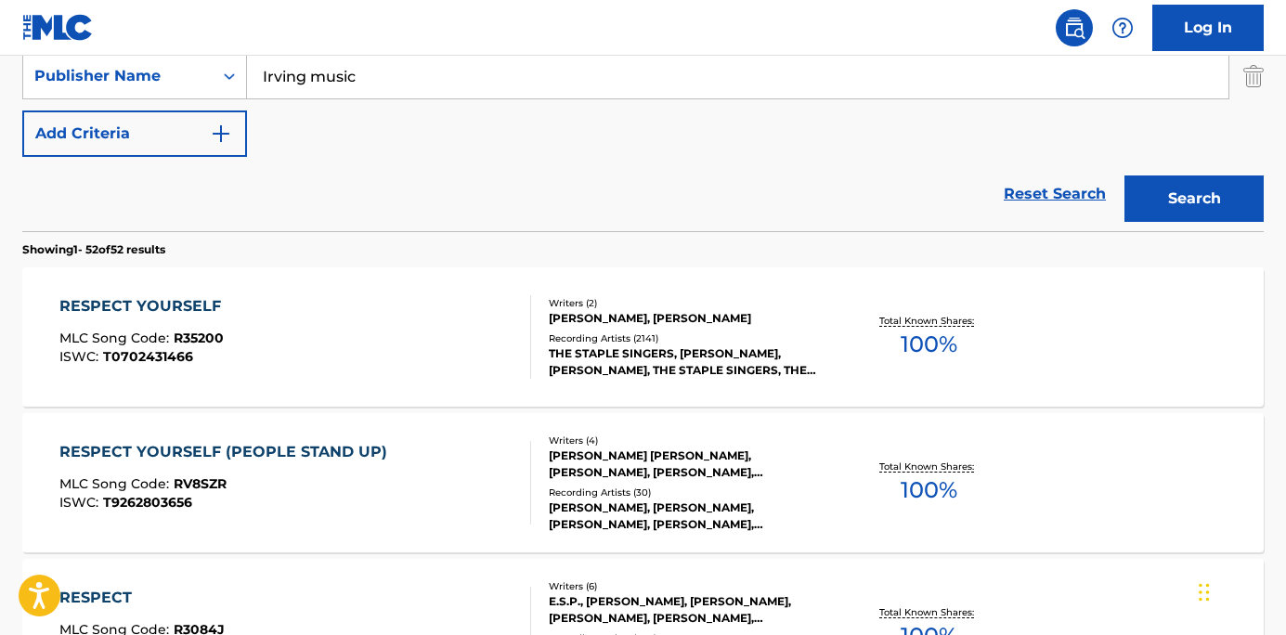
click at [422, 355] on div "RESPECT YOURSELF MLC Song Code : R35200 ISWC : T0702431466" at bounding box center [295, 337] width 472 height 84
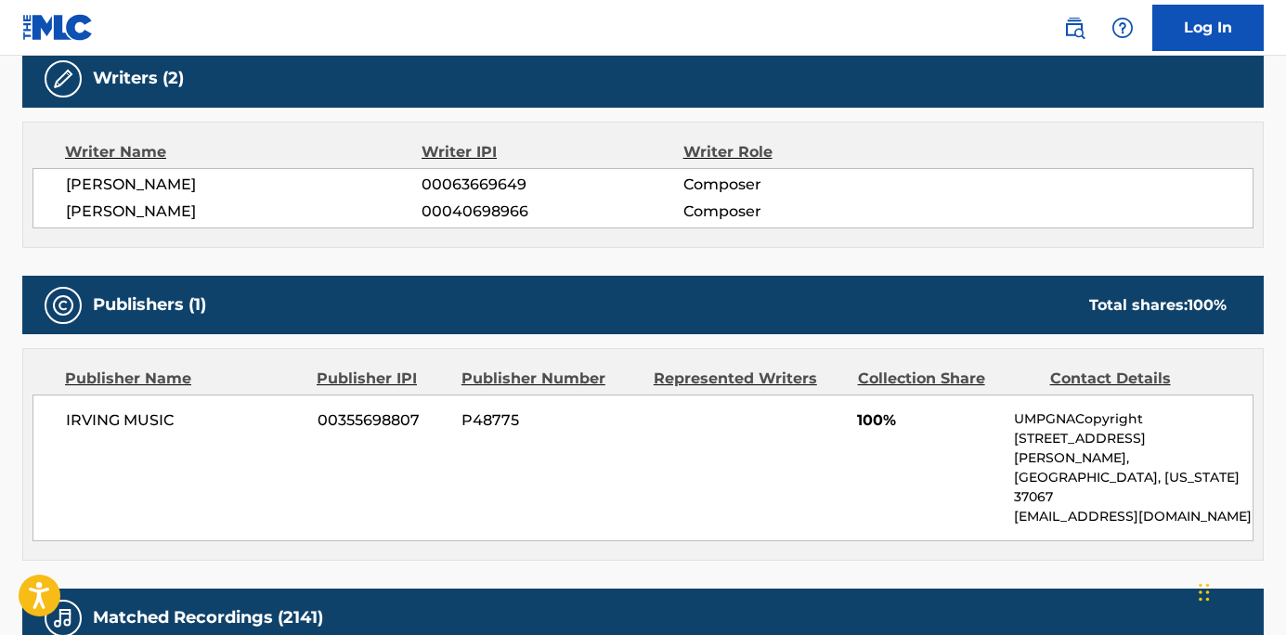
scroll to position [606, 0]
